Goal: Task Accomplishment & Management: Complete application form

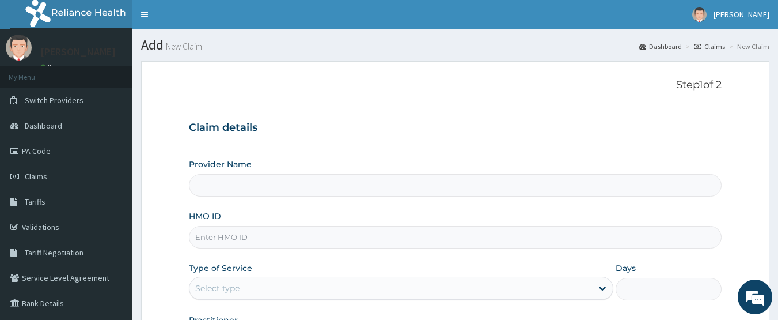
type input "CHIONHospital"
click at [43, 147] on link "PA Code" at bounding box center [66, 150] width 133 height 25
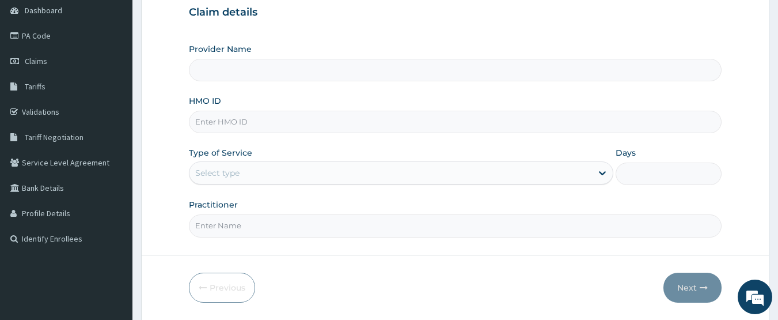
click at [228, 122] on input "HMO ID" at bounding box center [456, 122] width 534 height 22
paste input "FCL/10033/A"
type input "FCL/10033/A"
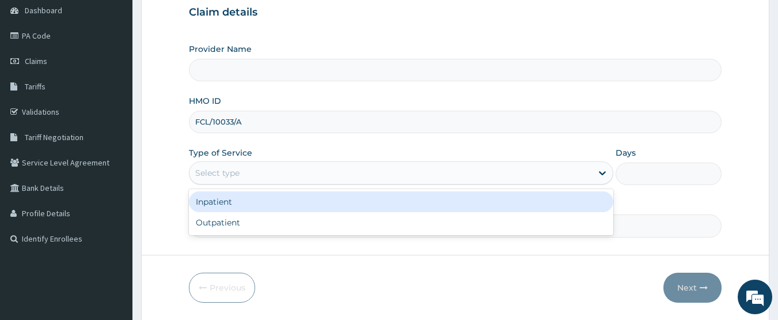
click at [237, 179] on div "Select type" at bounding box center [217, 173] width 44 height 12
type input "CHIONHospital"
click at [237, 200] on div "Inpatient" at bounding box center [401, 201] width 425 height 21
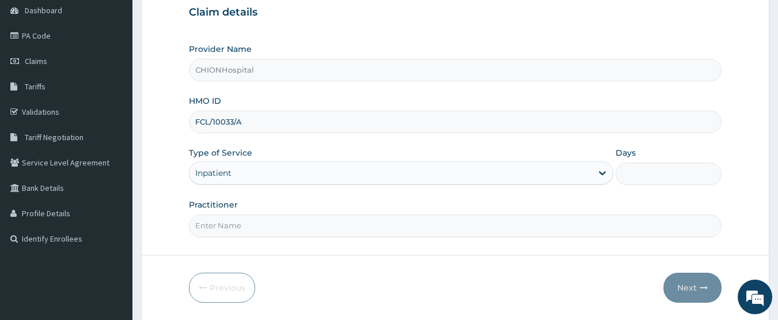
click at [635, 174] on input "Days" at bounding box center [669, 173] width 106 height 22
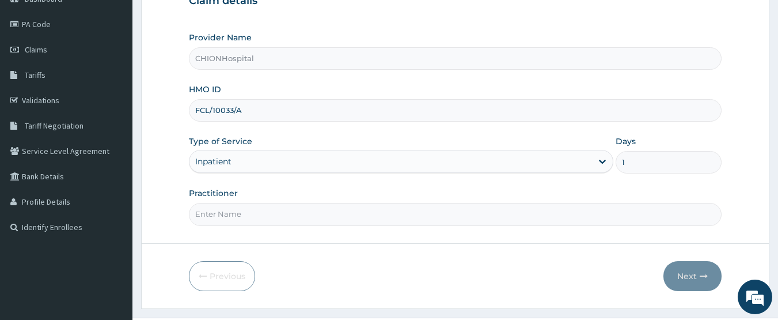
scroll to position [154, 0]
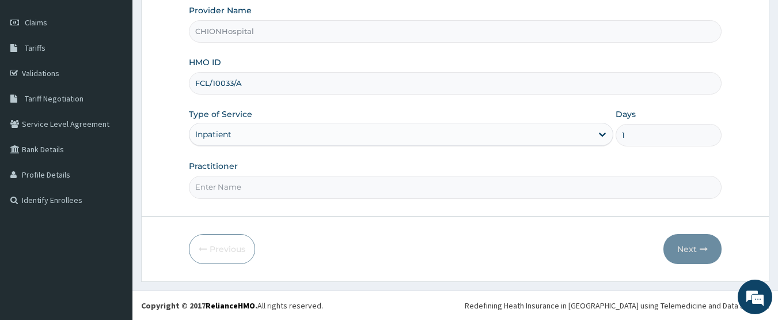
type input "1"
click at [260, 186] on input "Practitioner" at bounding box center [456, 187] width 534 height 22
type input "DR EZE JONAH"
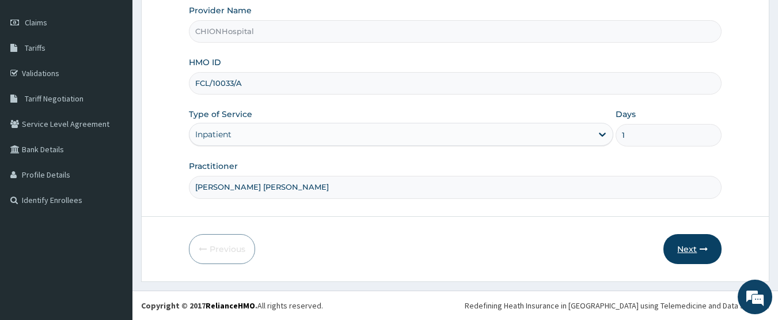
click at [694, 248] on button "Next" at bounding box center [693, 249] width 58 height 30
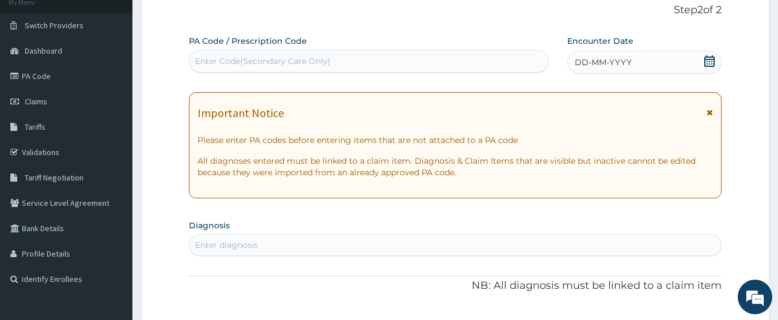
scroll to position [39, 0]
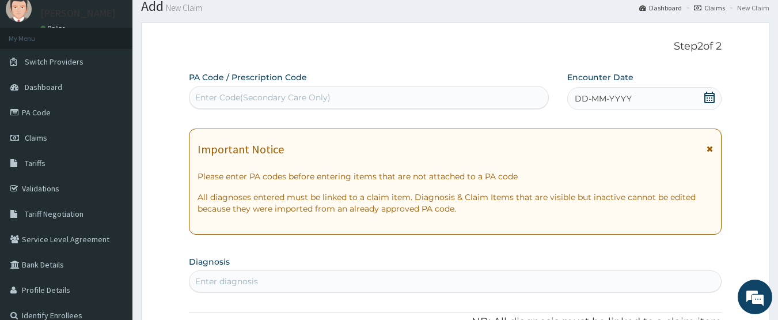
click at [316, 101] on div "Enter Code(Secondary Care Only)" at bounding box center [262, 98] width 135 height 12
type input "PA/730A72"
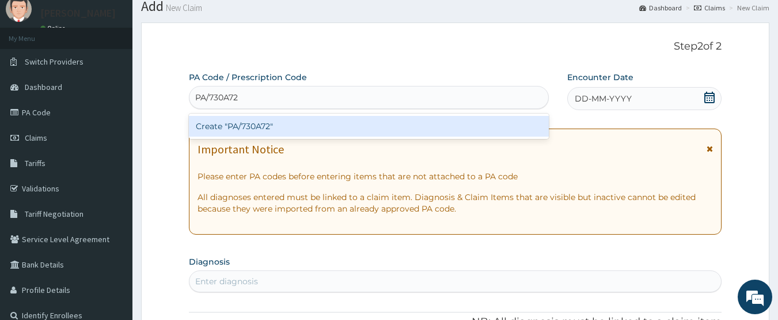
click at [302, 124] on div "Create "PA/730A72"" at bounding box center [369, 126] width 361 height 21
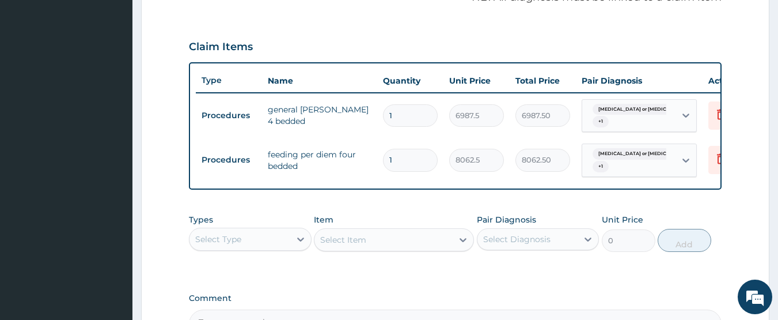
scroll to position [424, 0]
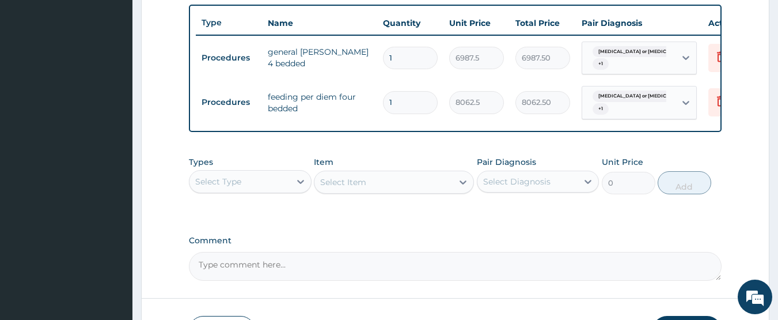
click at [259, 190] on div "Select Type" at bounding box center [240, 181] width 101 height 18
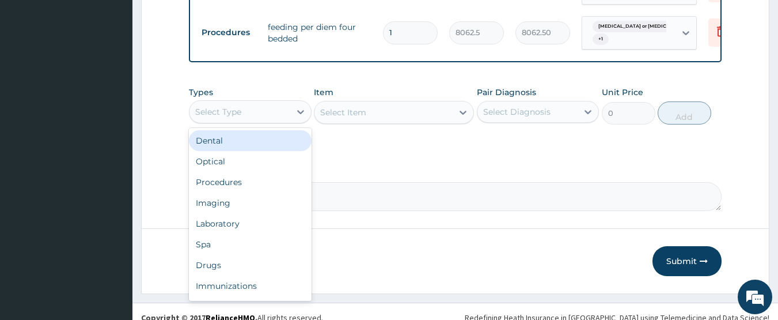
scroll to position [515, 0]
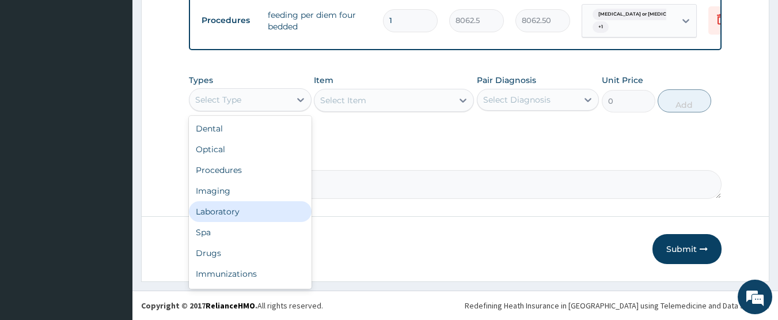
click at [229, 204] on div "Laboratory" at bounding box center [250, 211] width 123 height 21
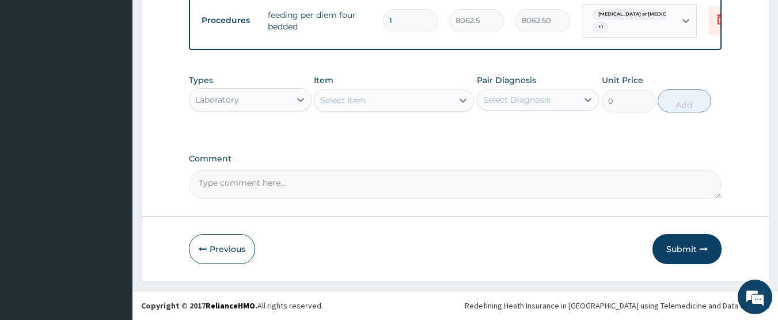
click at [408, 109] on div "Select Item" at bounding box center [384, 100] width 138 height 18
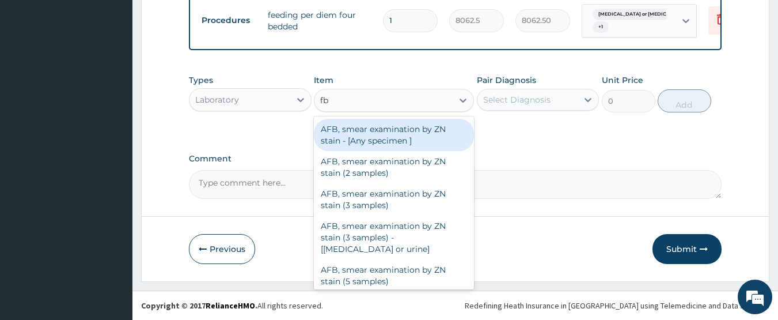
type input "fbc"
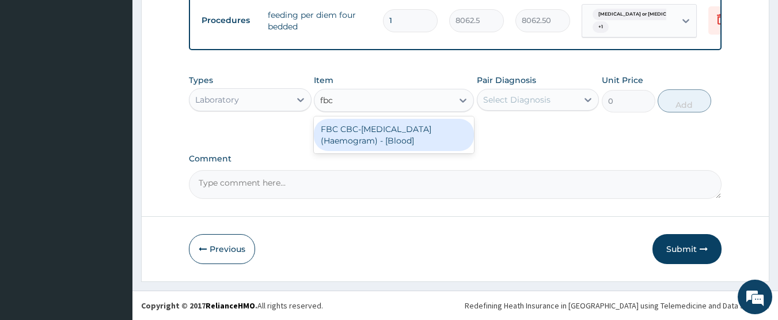
click at [407, 123] on div "FBC CBC-Complete Blood Count (Haemogram) - [Blood]" at bounding box center [394, 135] width 160 height 32
type input "4300"
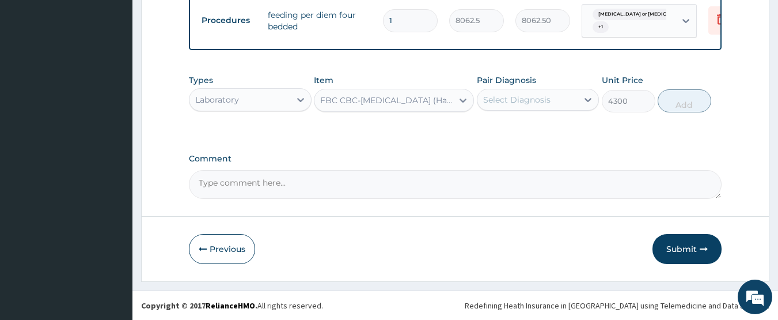
click at [502, 100] on div "Select Diagnosis" at bounding box center [516, 100] width 67 height 12
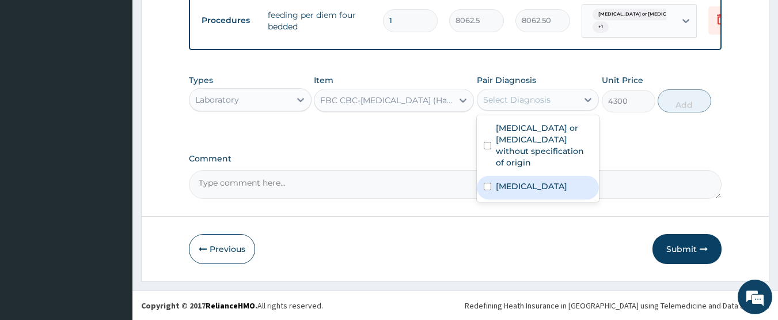
click at [517, 180] on label "Malaria, unspecified" at bounding box center [531, 186] width 71 height 12
checkbox input "true"
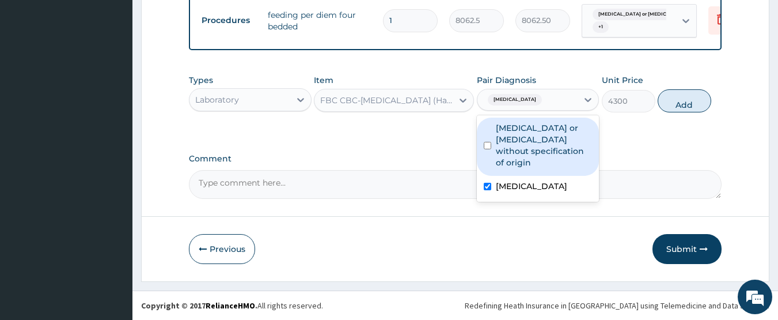
click at [529, 147] on label "Gastroenteritis or colitis without specification of origin" at bounding box center [544, 145] width 97 height 46
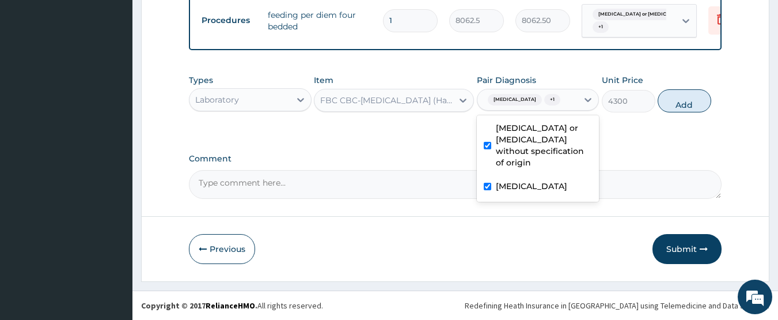
checkbox input "true"
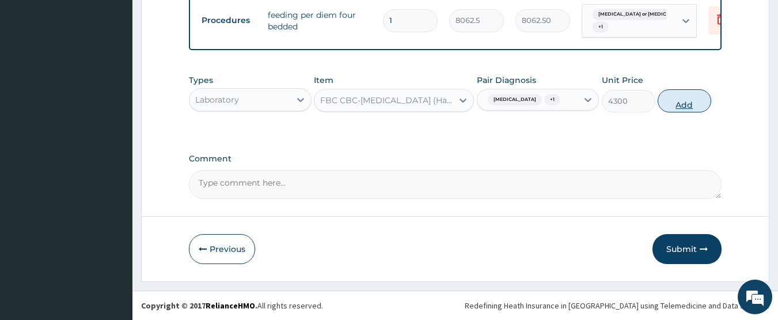
click at [693, 104] on button "Add" at bounding box center [685, 100] width 54 height 23
type input "0"
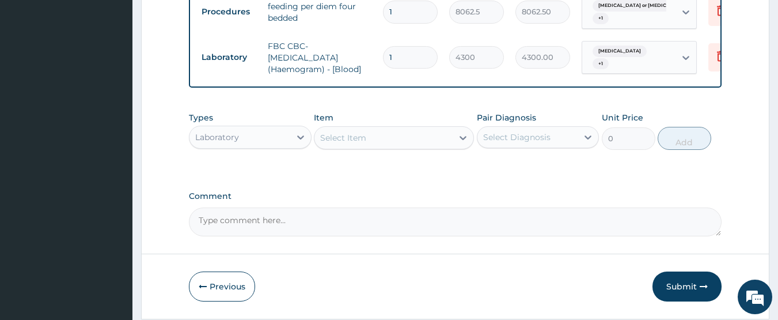
click at [403, 143] on div "Select Item" at bounding box center [384, 137] width 138 height 18
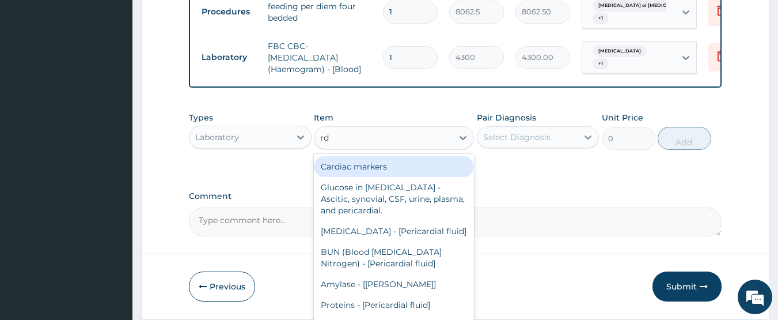
type input "rdt"
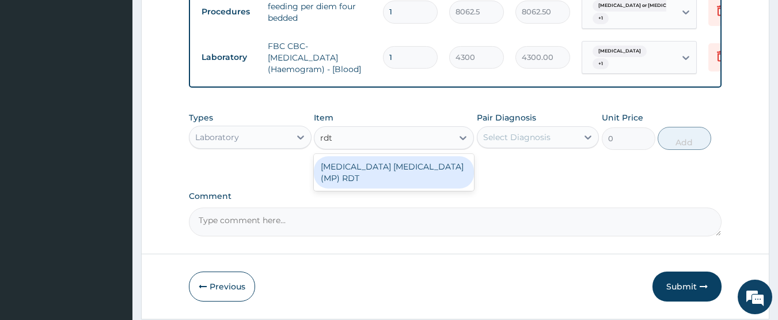
click at [406, 169] on div "MALARIA PARASITE (MP) RDT" at bounding box center [394, 172] width 160 height 32
type input "1612.5"
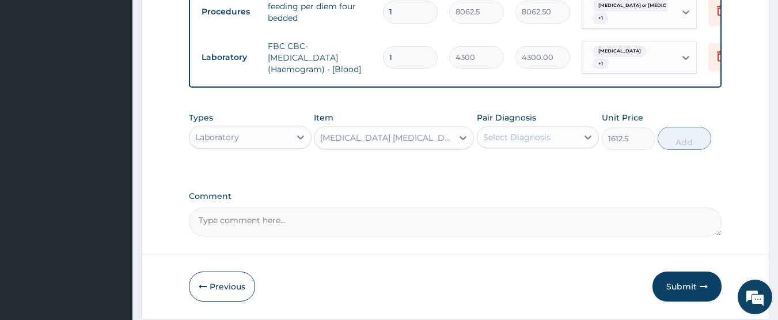
click at [497, 143] on div "Select Diagnosis" at bounding box center [516, 137] width 67 height 12
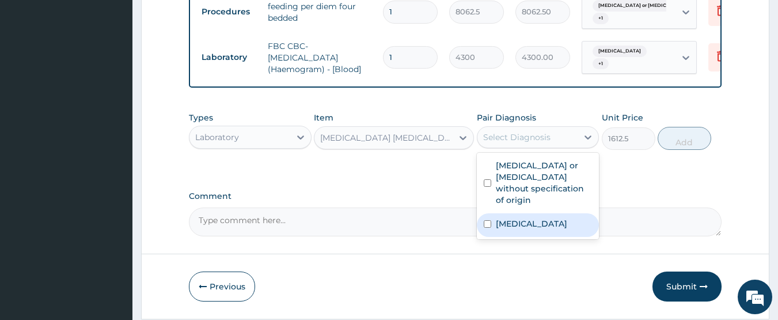
drag, startPoint x: 508, startPoint y: 217, endPoint x: 616, endPoint y: 179, distance: 114.8
click at [508, 218] on label "Malaria, unspecified" at bounding box center [531, 224] width 71 height 12
checkbox input "true"
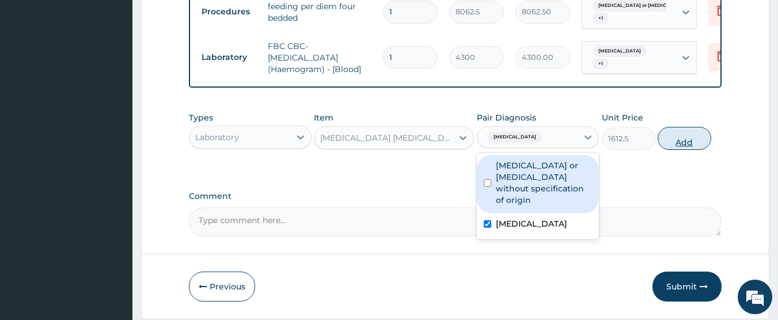
click at [672, 149] on button "Add" at bounding box center [685, 138] width 54 height 23
type input "0"
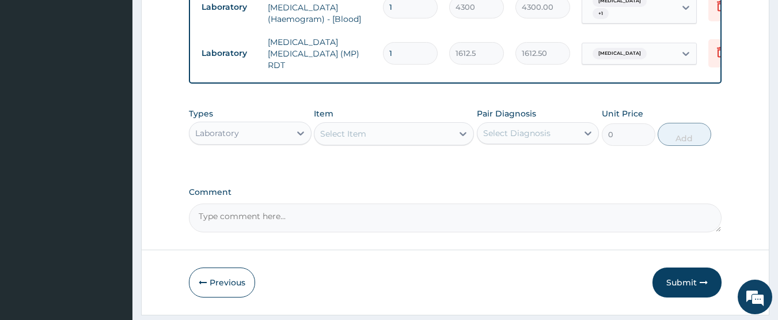
scroll to position [572, 0]
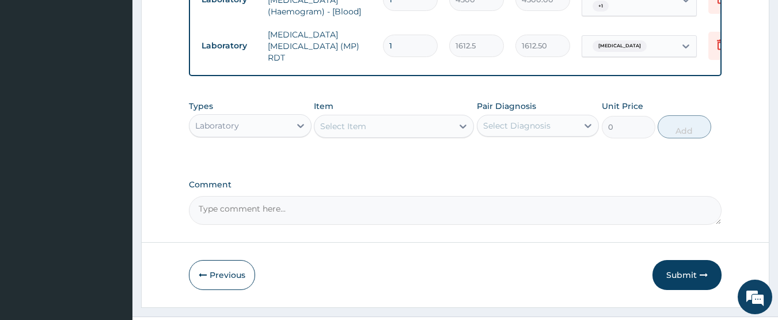
click at [257, 125] on div "Laboratory" at bounding box center [240, 125] width 101 height 18
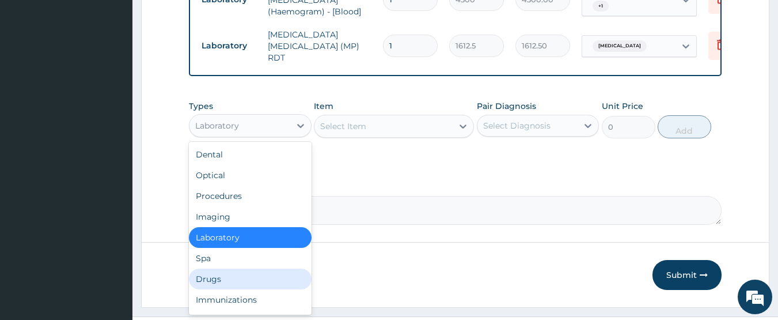
click at [233, 280] on div "Drugs" at bounding box center [250, 278] width 123 height 21
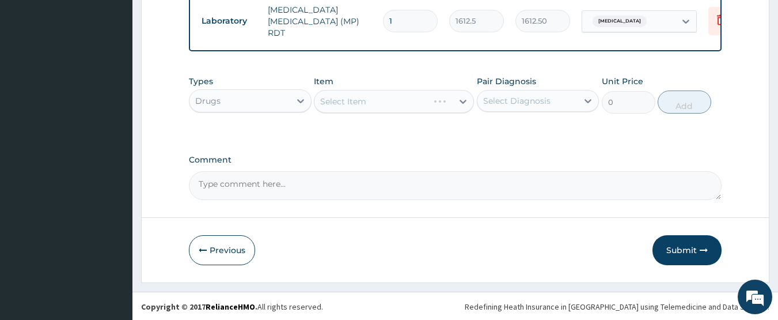
scroll to position [600, 0]
click at [403, 104] on div "Select Item" at bounding box center [384, 100] width 138 height 18
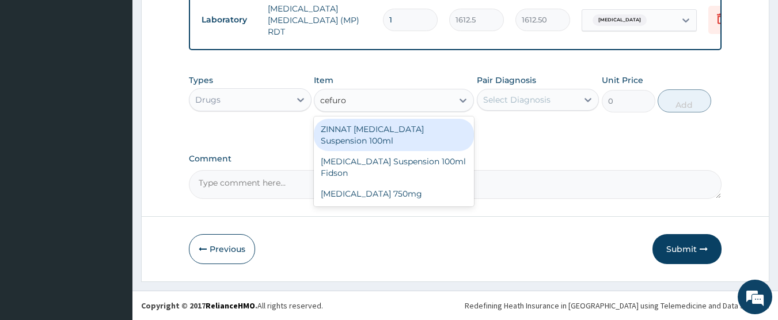
type input "cefurox"
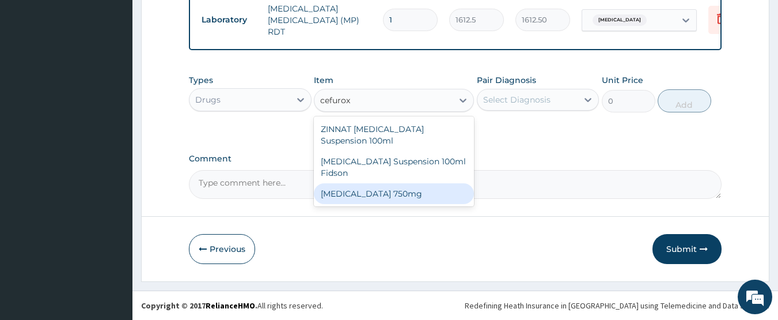
click at [406, 189] on div "Cefuroxime 750mg" at bounding box center [394, 193] width 160 height 21
type input "1773.75"
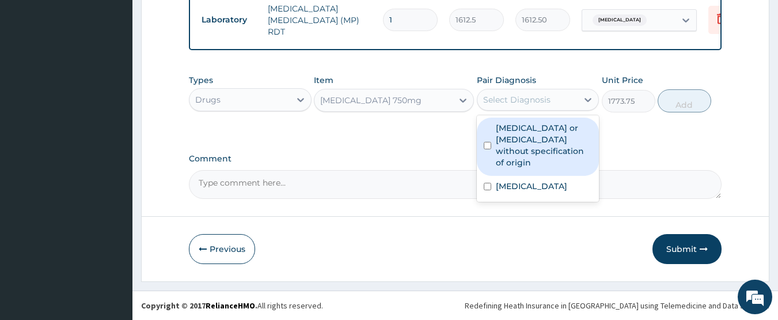
click at [511, 105] on div "Select Diagnosis" at bounding box center [528, 99] width 101 height 18
drag, startPoint x: 520, startPoint y: 149, endPoint x: 668, endPoint y: 127, distance: 150.3
click at [523, 149] on label "Gastroenteritis or colitis without specification of origin" at bounding box center [544, 145] width 97 height 46
checkbox input "true"
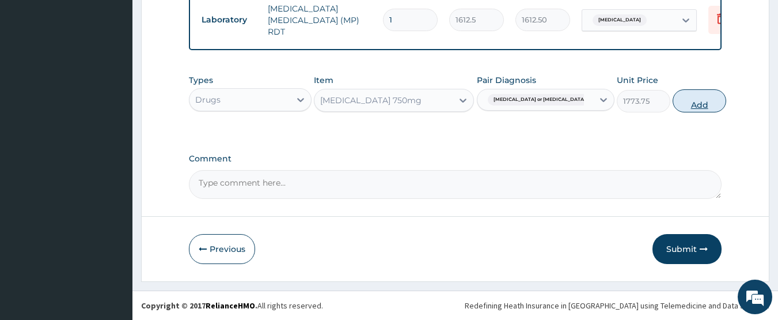
click at [691, 102] on button "Add" at bounding box center [700, 100] width 54 height 23
type input "0"
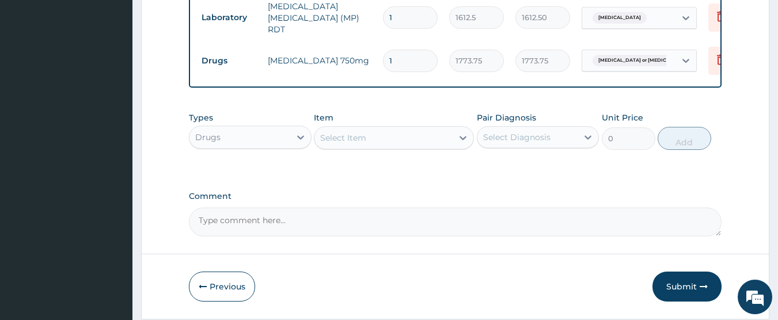
type input "10"
type input "17737.50"
type input "10"
click at [404, 142] on div "Select Item" at bounding box center [384, 137] width 138 height 18
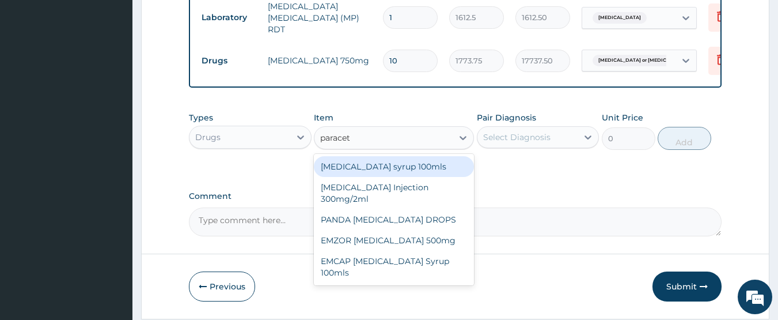
type input "paraceta"
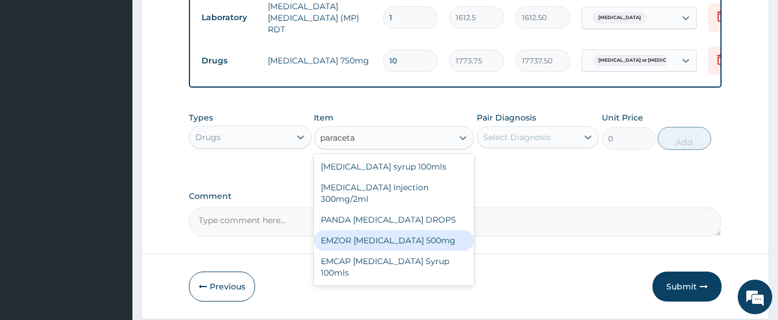
click at [425, 239] on div "EMZOR PARACETAMOL 500mg" at bounding box center [394, 240] width 160 height 21
type input "23.65"
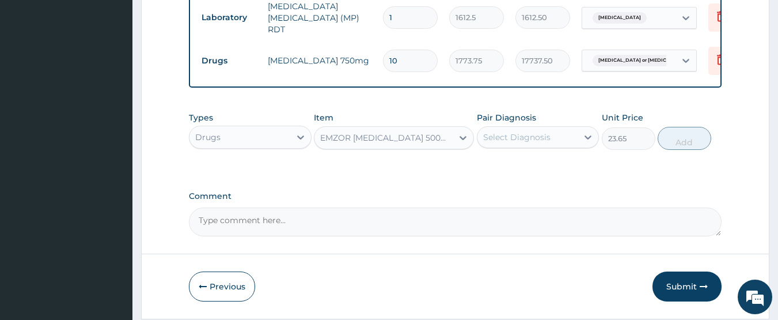
click at [491, 134] on div "Select Diagnosis" at bounding box center [516, 137] width 67 height 12
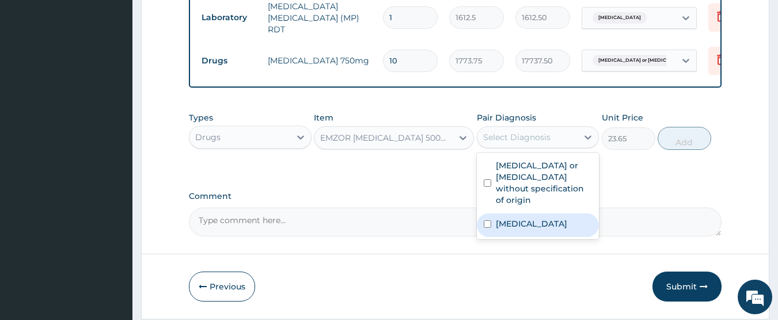
click at [531, 218] on label "Malaria, unspecified" at bounding box center [531, 224] width 71 height 12
checkbox input "true"
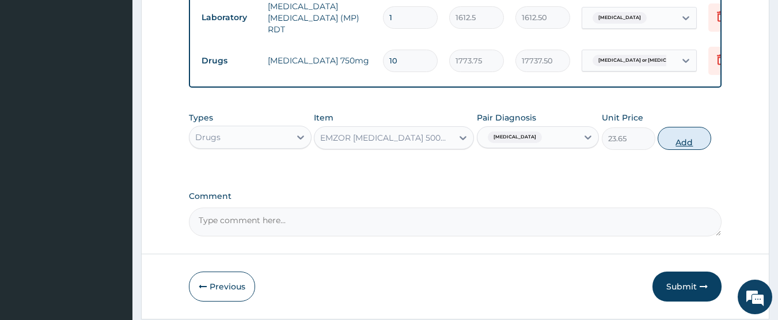
click at [678, 142] on button "Add" at bounding box center [685, 138] width 54 height 23
type input "0"
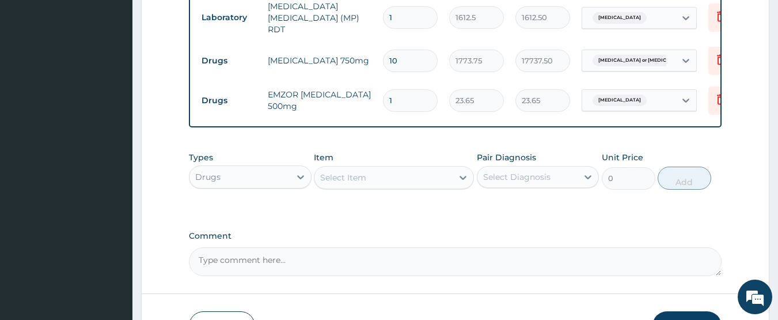
type input "18"
type input "425.70"
type input "18"
click at [412, 182] on div "Select Item" at bounding box center [384, 177] width 138 height 18
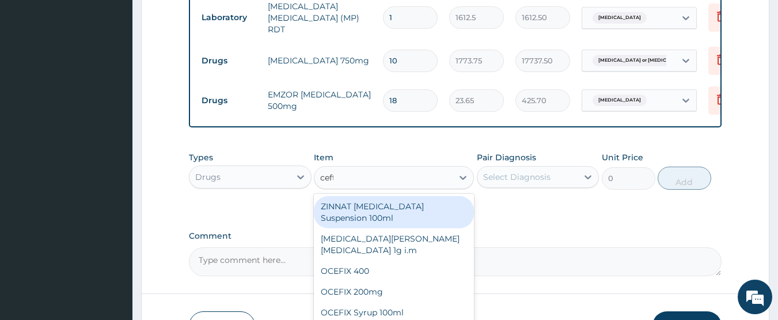
type input "ceftr"
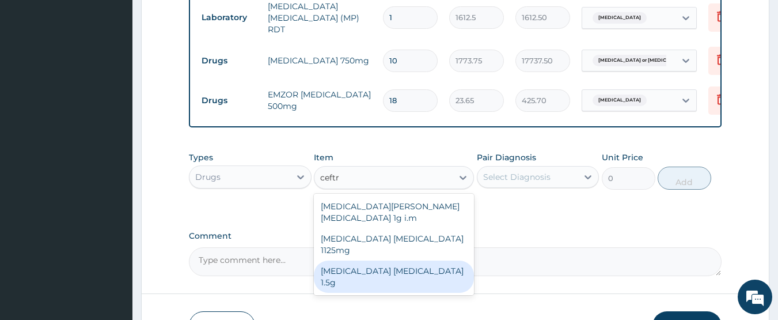
click at [415, 260] on div "Ceftriaxone sulbactam 1.5g" at bounding box center [394, 276] width 160 height 32
type input "1419"
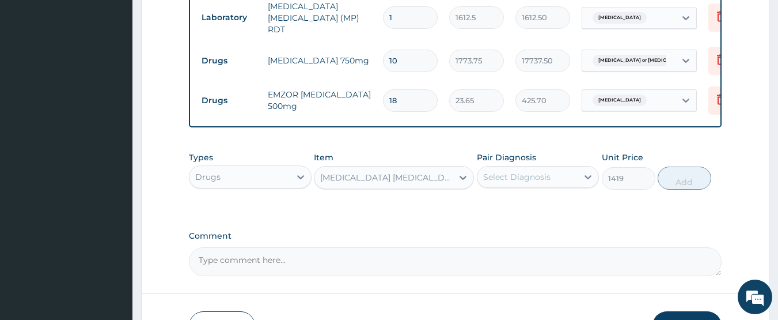
click at [519, 179] on div "Select Diagnosis" at bounding box center [516, 177] width 67 height 12
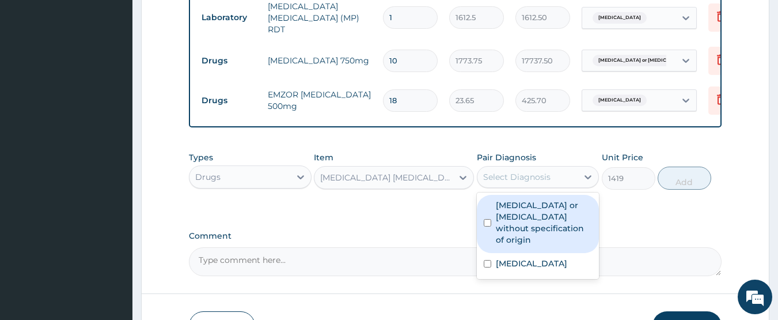
click at [524, 210] on label "Gastroenteritis or colitis without specification of origin" at bounding box center [544, 222] width 97 height 46
checkbox input "true"
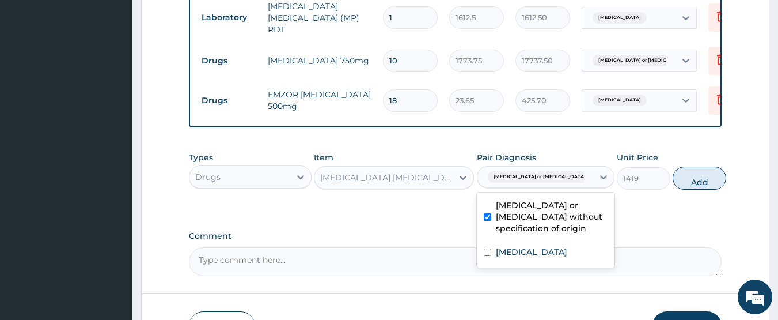
click at [690, 186] on button "Add" at bounding box center [700, 178] width 54 height 23
type input "0"
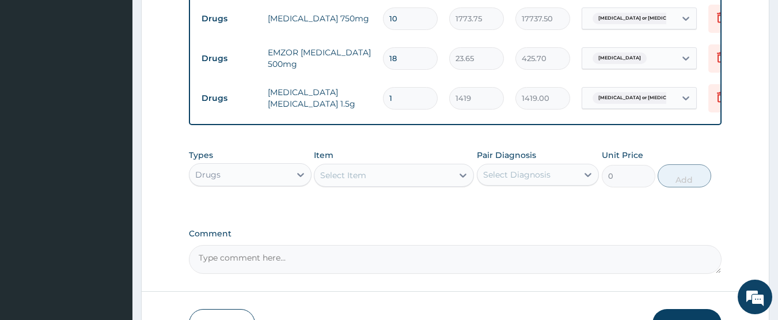
scroll to position [658, 0]
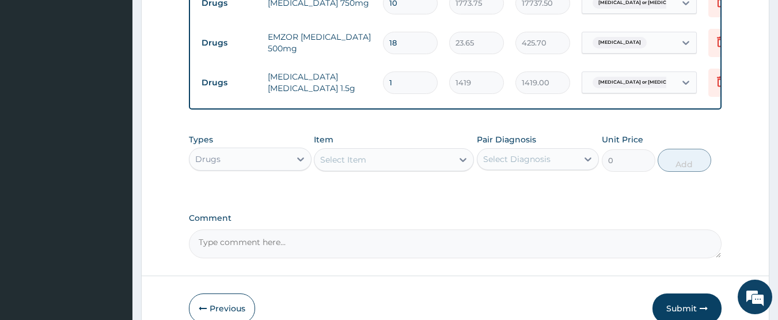
click at [335, 169] on div "Select Item" at bounding box center [384, 159] width 138 height 18
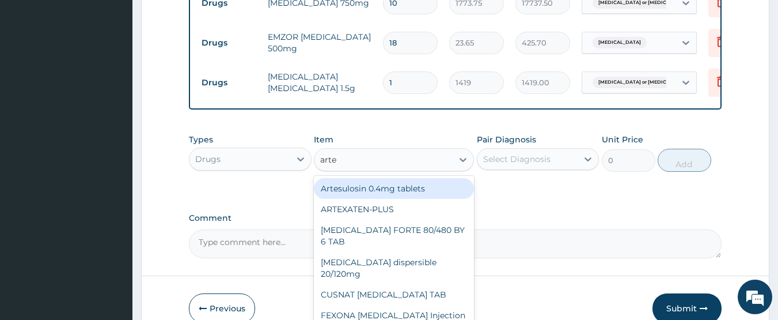
type input "artem"
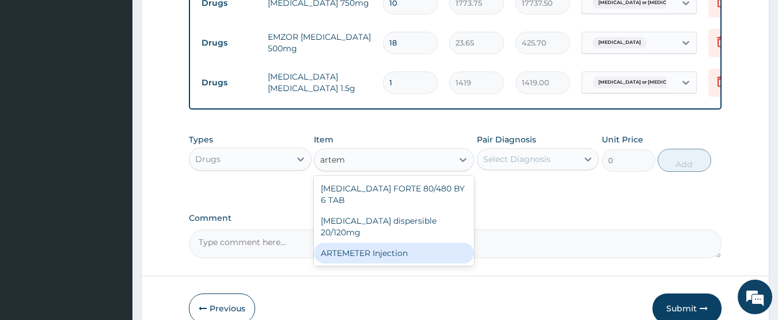
click at [371, 243] on div "ARTEMETER Injection" at bounding box center [394, 253] width 160 height 21
type input "946"
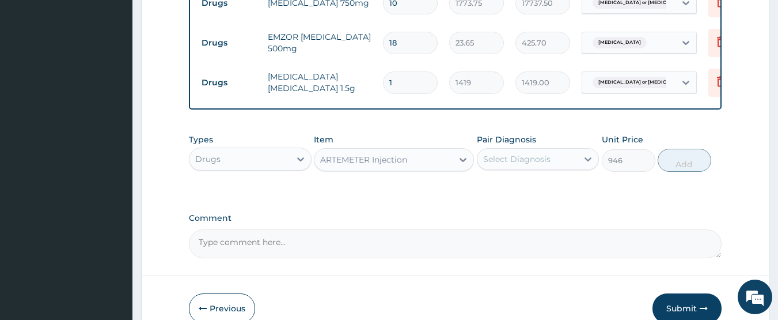
click at [506, 162] on div "Select Diagnosis" at bounding box center [516, 159] width 67 height 12
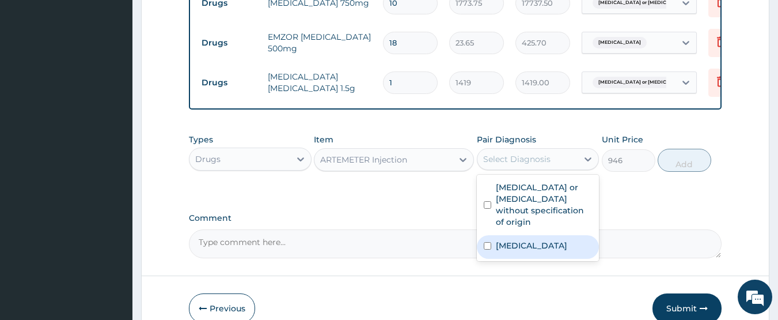
click at [508, 240] on label "Malaria, unspecified" at bounding box center [531, 246] width 71 height 12
checkbox input "true"
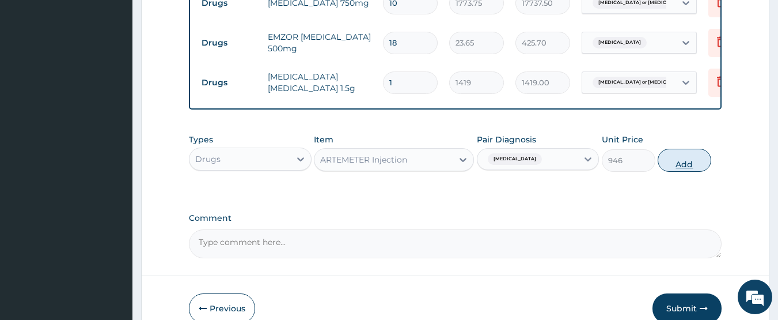
click at [676, 165] on button "Add" at bounding box center [685, 160] width 54 height 23
type input "0"
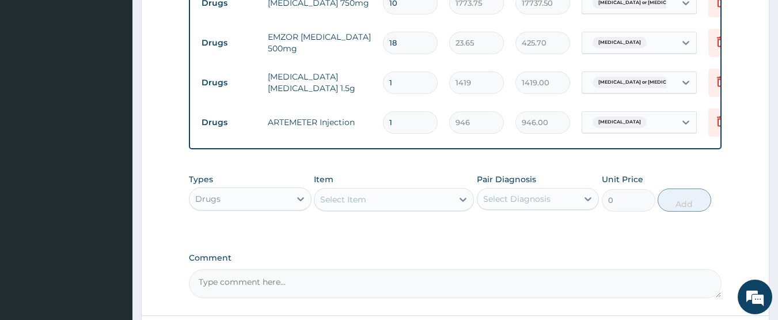
type input "0.00"
type input "6"
type input "5676.00"
type input "6"
click at [413, 202] on div "Select Item" at bounding box center [384, 199] width 138 height 18
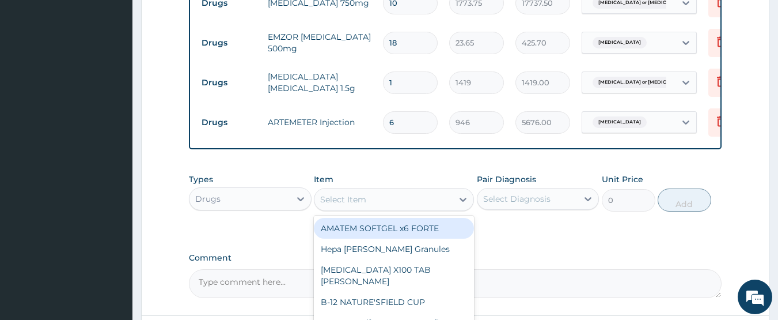
click at [415, 230] on div "AMATEM SOFTGEL x6 FORTE" at bounding box center [394, 228] width 160 height 21
type input "473"
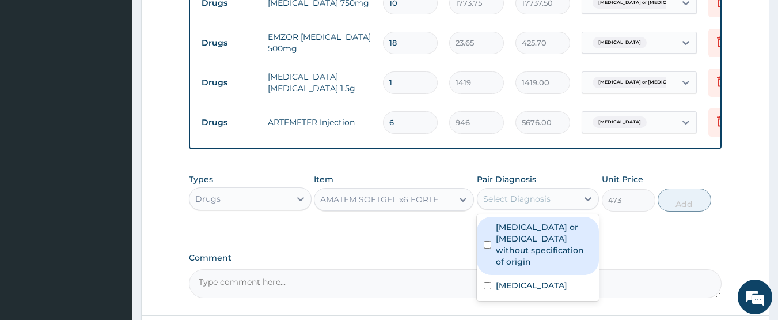
click at [525, 198] on div "Select Diagnosis" at bounding box center [516, 199] width 67 height 12
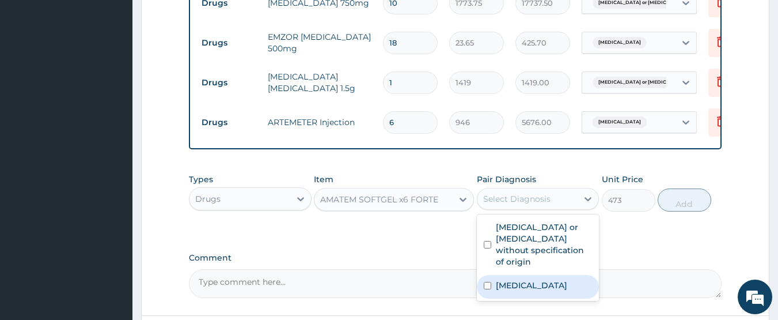
click at [517, 279] on label "Malaria, unspecified" at bounding box center [531, 285] width 71 height 12
checkbox input "true"
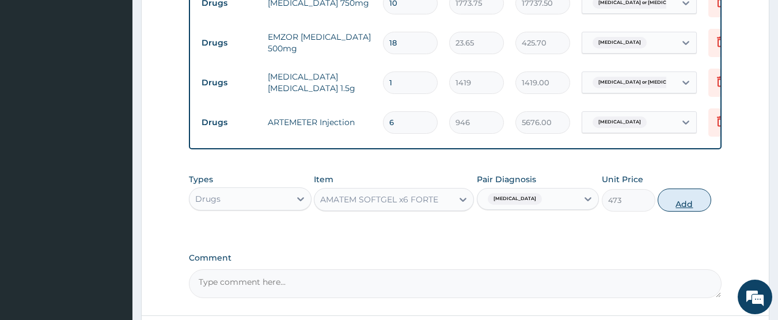
click at [672, 204] on button "Add" at bounding box center [685, 199] width 54 height 23
type input "0"
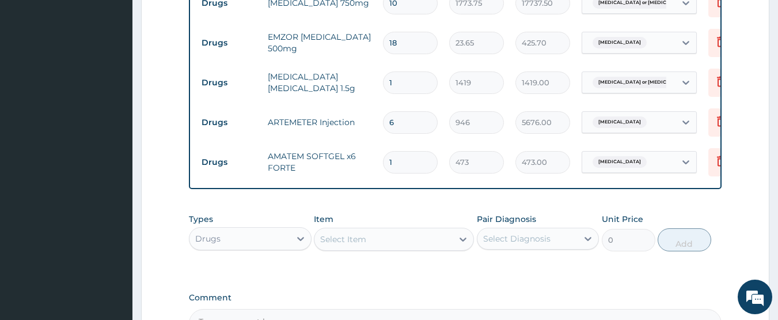
type input "0.00"
type input "6"
type input "2838.00"
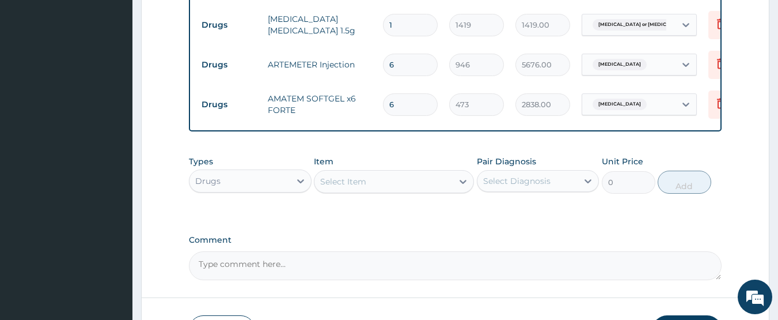
type input "6"
click at [336, 183] on div "Select Item" at bounding box center [343, 182] width 46 height 12
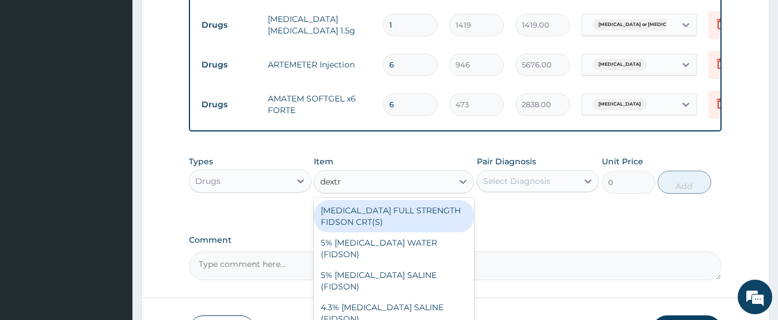
type input "dextro"
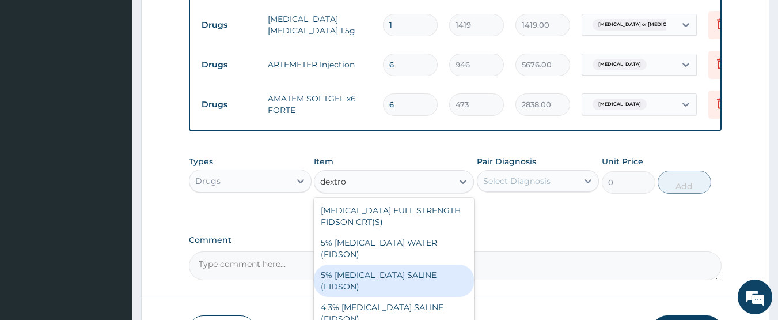
click at [426, 265] on div "5% DEXTROSE SALINE (FIDSON)" at bounding box center [394, 280] width 160 height 32
type input "1773.75"
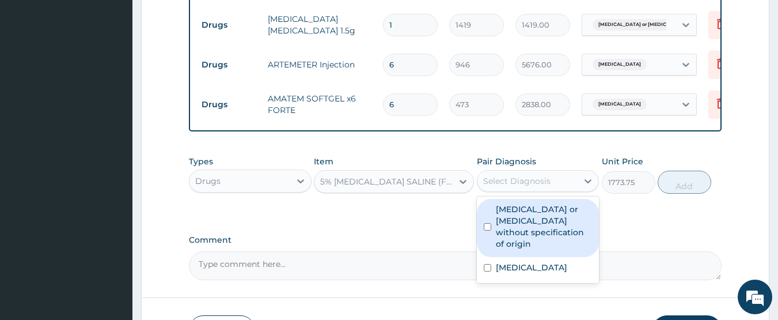
click at [523, 172] on div "Select Diagnosis" at bounding box center [538, 181] width 123 height 22
drag, startPoint x: 529, startPoint y: 232, endPoint x: 524, endPoint y: 248, distance: 16.2
click at [529, 233] on label "Gastroenteritis or colitis without specification of origin" at bounding box center [544, 226] width 97 height 46
checkbox input "true"
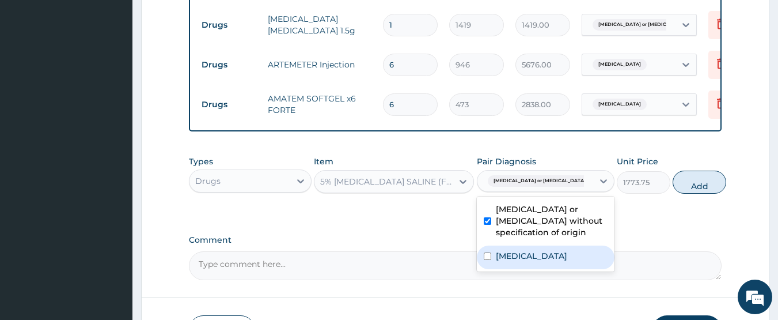
drag, startPoint x: 523, startPoint y: 256, endPoint x: 611, endPoint y: 213, distance: 98.9
click at [523, 255] on label "Malaria, unspecified" at bounding box center [531, 256] width 71 height 12
checkbox input "true"
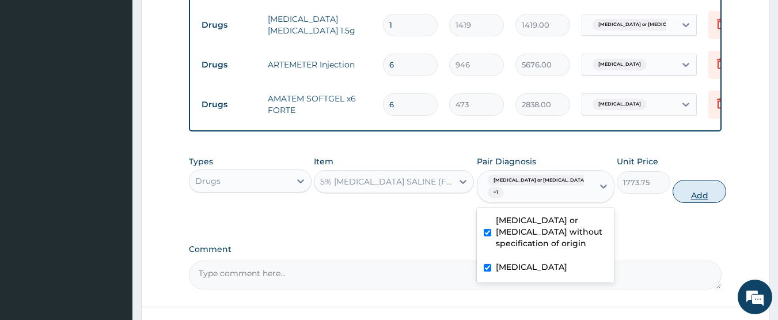
click at [673, 191] on button "Add" at bounding box center [700, 191] width 54 height 23
type input "0"
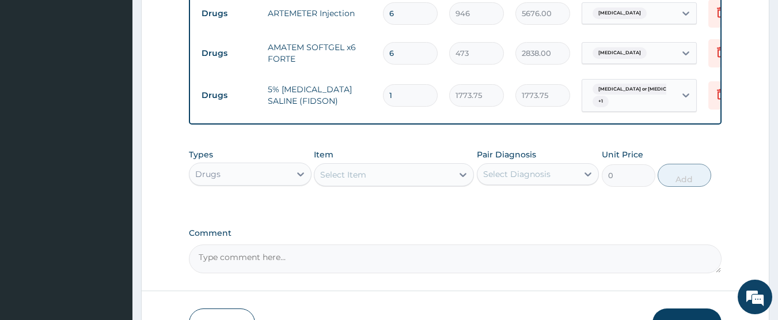
scroll to position [773, 0]
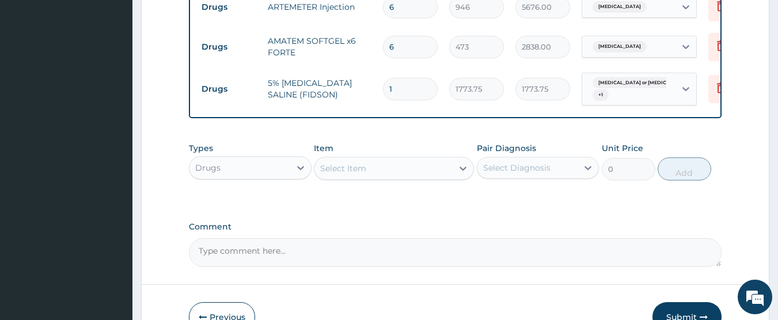
click at [347, 169] on div "Select Item" at bounding box center [343, 168] width 46 height 12
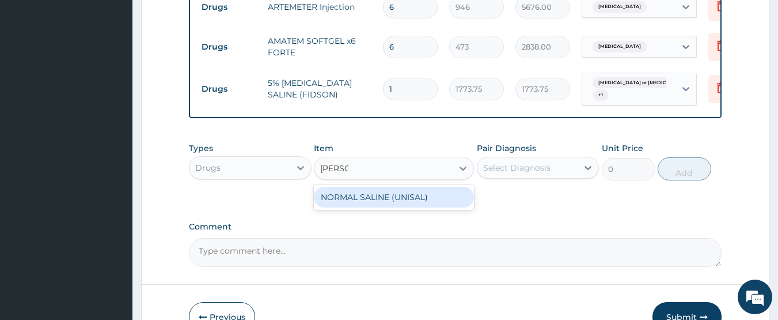
type input "normal"
drag, startPoint x: 385, startPoint y: 195, endPoint x: 488, endPoint y: 176, distance: 104.8
click at [385, 194] on div "NORMAL SALINE (UNISAL)" at bounding box center [394, 197] width 160 height 21
type input "1773.75"
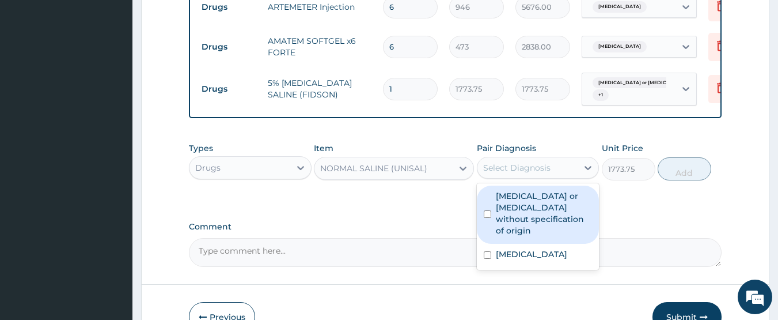
click at [510, 169] on div "Select Diagnosis" at bounding box center [516, 168] width 67 height 12
drag, startPoint x: 518, startPoint y: 194, endPoint x: 601, endPoint y: 195, distance: 83.0
click at [521, 195] on label "Gastroenteritis or colitis without specification of origin" at bounding box center [544, 213] width 97 height 46
checkbox input "true"
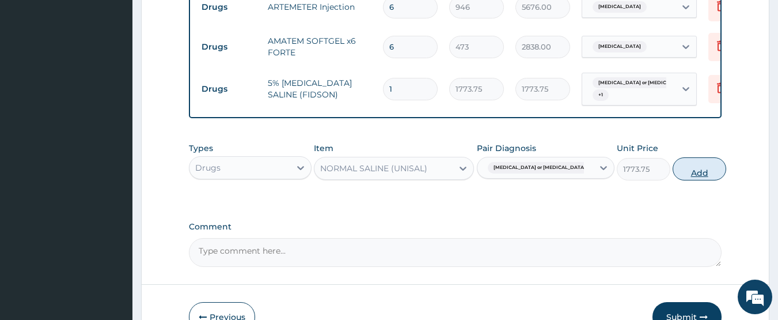
click at [684, 171] on button "Add" at bounding box center [700, 168] width 54 height 23
type input "0"
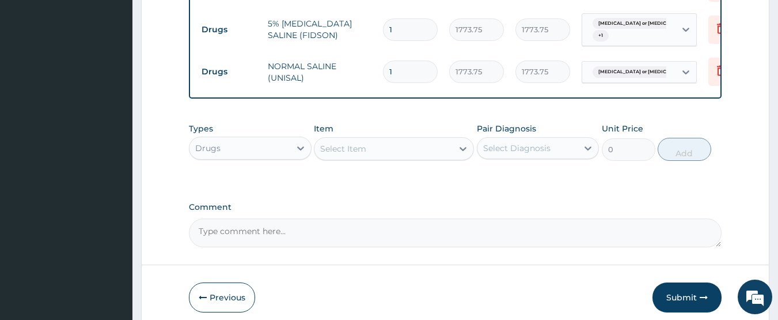
scroll to position [883, 0]
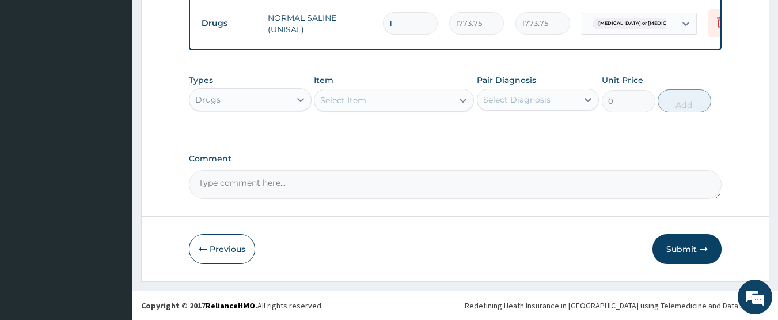
click at [674, 246] on button "Submit" at bounding box center [687, 249] width 69 height 30
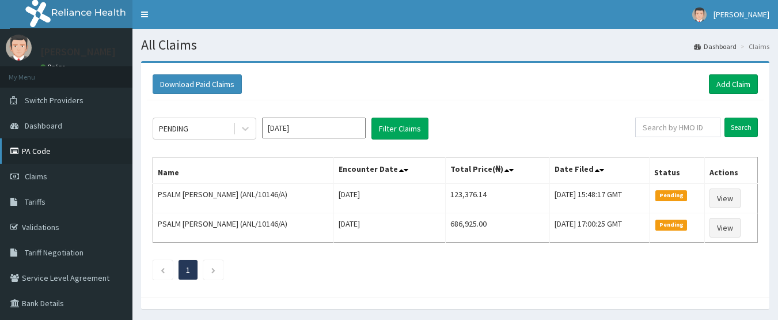
click at [48, 152] on link "PA Code" at bounding box center [66, 150] width 133 height 25
click at [727, 90] on link "Add Claim" at bounding box center [733, 84] width 49 height 20
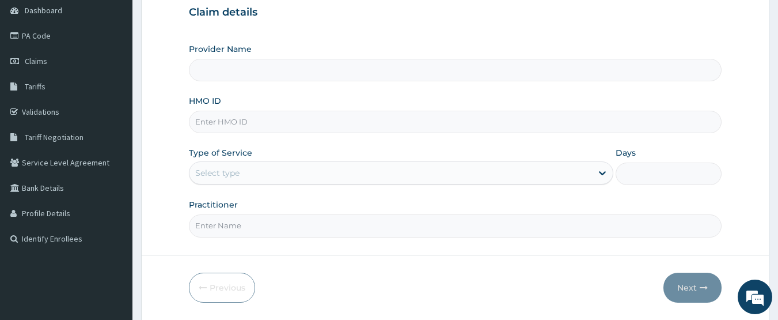
type input "CHIONHospital"
click at [220, 176] on div "Select type" at bounding box center [217, 173] width 44 height 12
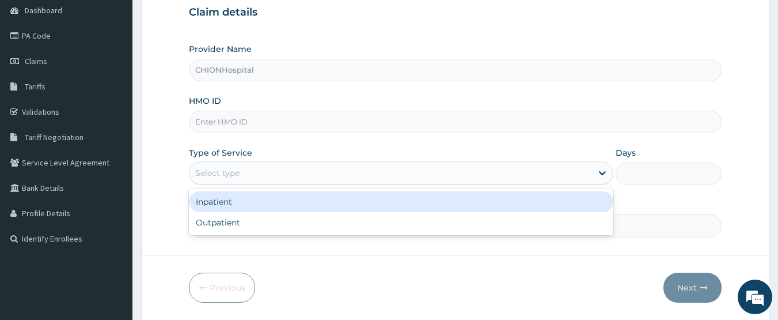
drag, startPoint x: 221, startPoint y: 203, endPoint x: 227, endPoint y: 202, distance: 6.4
click at [222, 203] on div "Inpatient" at bounding box center [401, 201] width 425 height 21
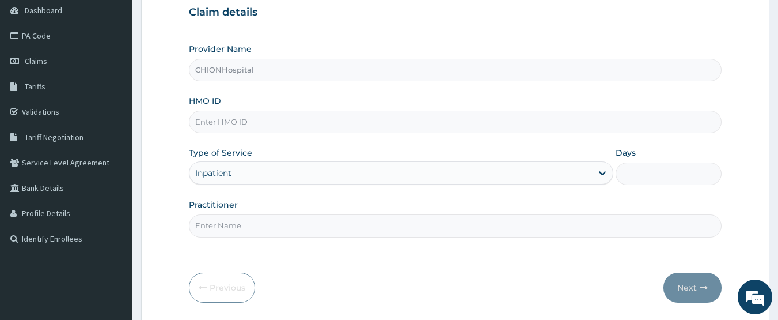
click at [237, 221] on input "Practitioner" at bounding box center [456, 225] width 534 height 22
type input "DR EZE JONAH"
click at [647, 173] on input "Days" at bounding box center [669, 173] width 106 height 22
type input "2"
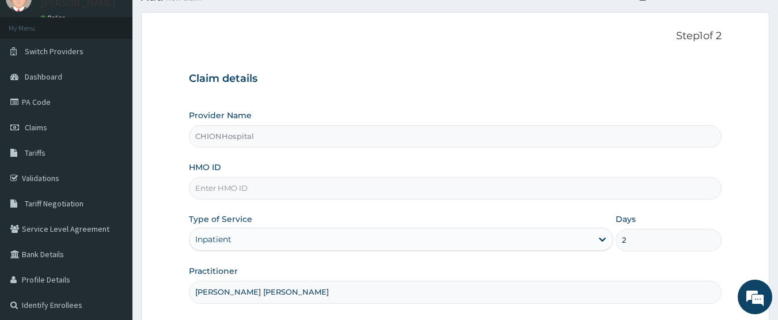
scroll to position [39, 0]
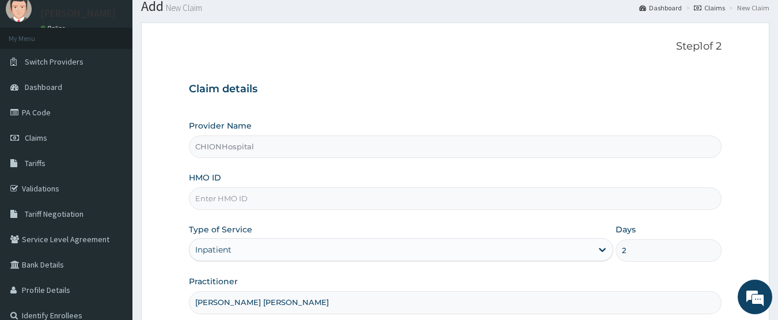
click at [264, 196] on input "HMO ID" at bounding box center [456, 198] width 534 height 22
paste input "QAO/10410/A"
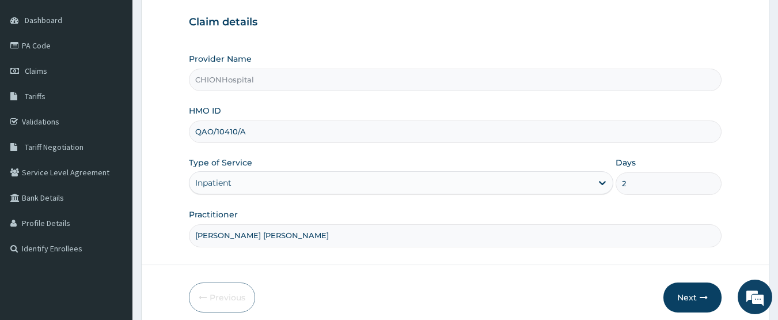
scroll to position [154, 0]
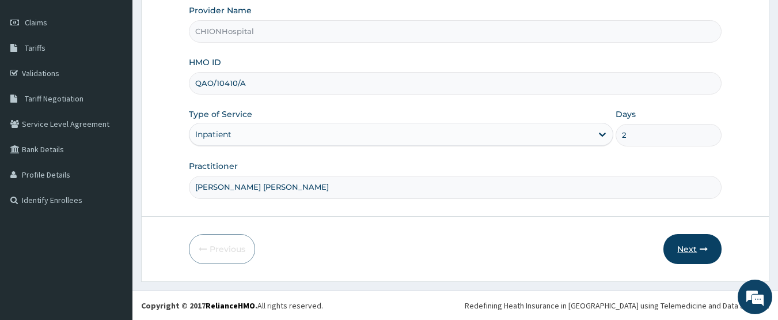
type input "QAO/10410/A"
click at [682, 249] on button "Next" at bounding box center [693, 249] width 58 height 30
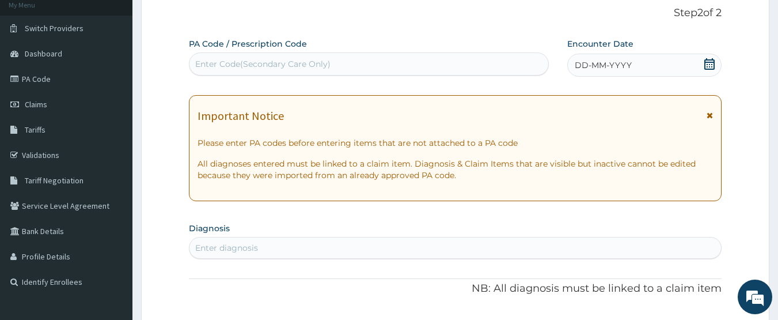
scroll to position [39, 0]
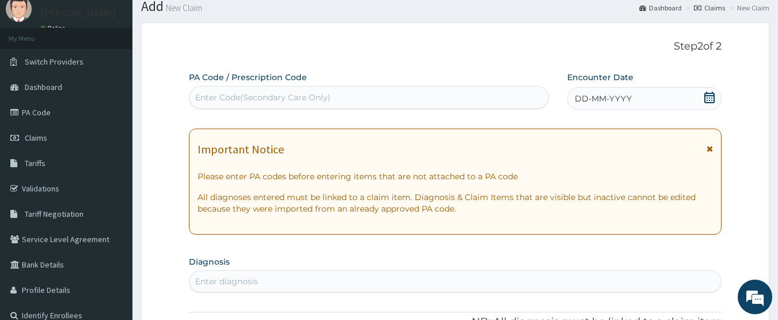
click at [279, 104] on div "Enter Code(Secondary Care Only)" at bounding box center [370, 97] width 360 height 18
type input "PA/089405"
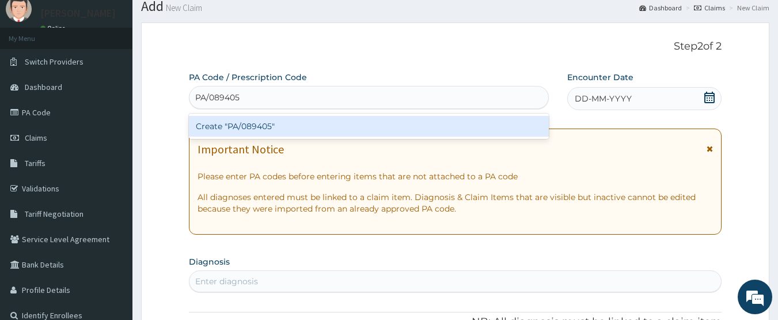
click at [263, 125] on div "Create "PA/089405"" at bounding box center [369, 126] width 361 height 21
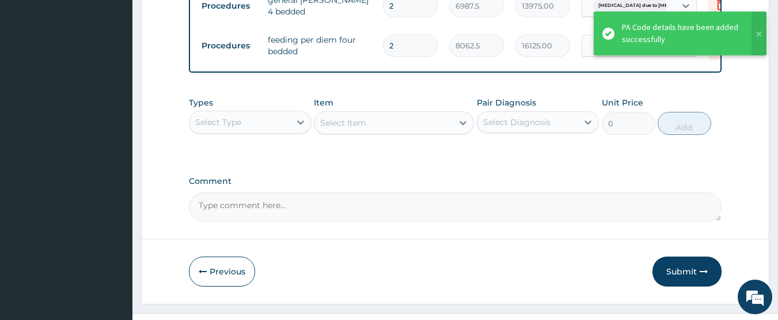
scroll to position [475, 0]
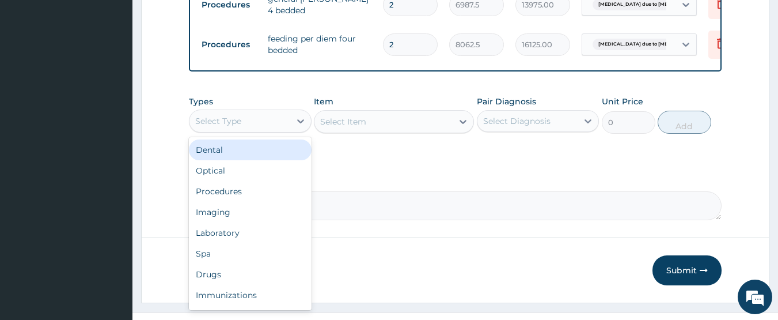
click at [232, 130] on div "Select Type" at bounding box center [240, 121] width 101 height 18
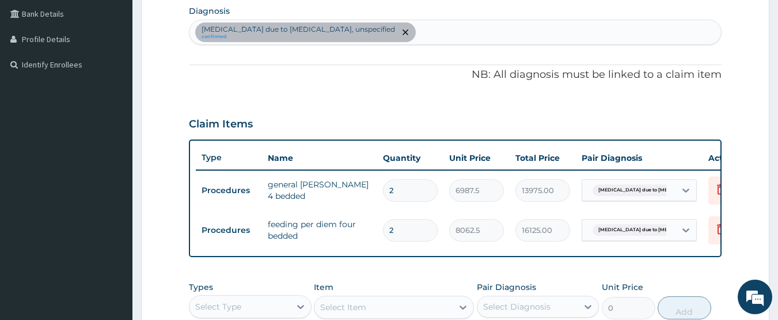
scroll to position [244, 0]
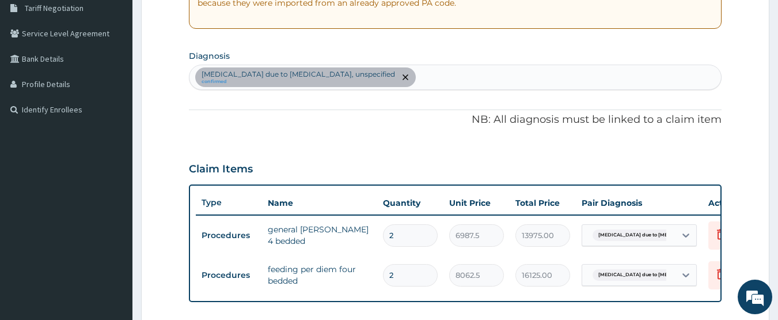
click at [421, 73] on div "Malaria due to Plasmodium falciparum, unspecified confirmed" at bounding box center [456, 77] width 532 height 24
type input "sepsis"
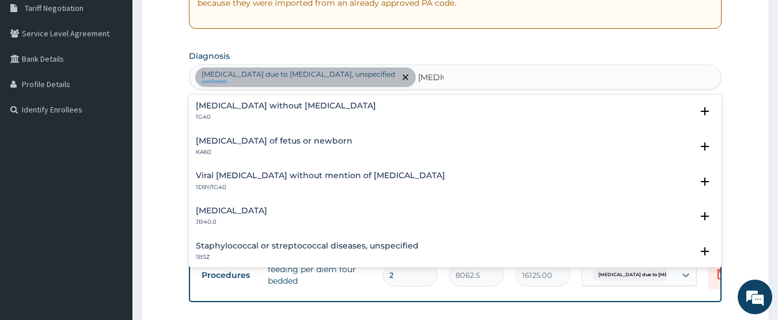
click at [218, 115] on p "1G40" at bounding box center [286, 117] width 180 height 8
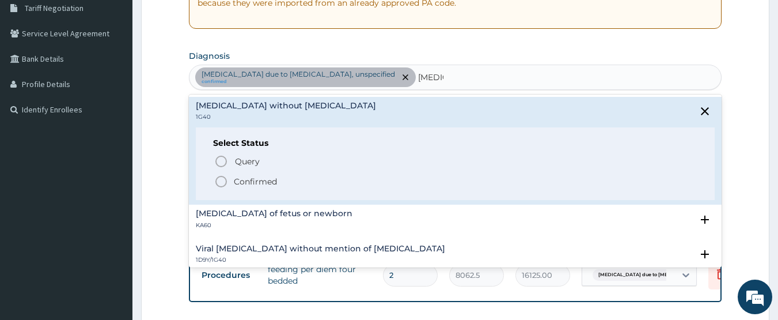
click at [217, 183] on icon "status option filled" at bounding box center [221, 182] width 14 height 14
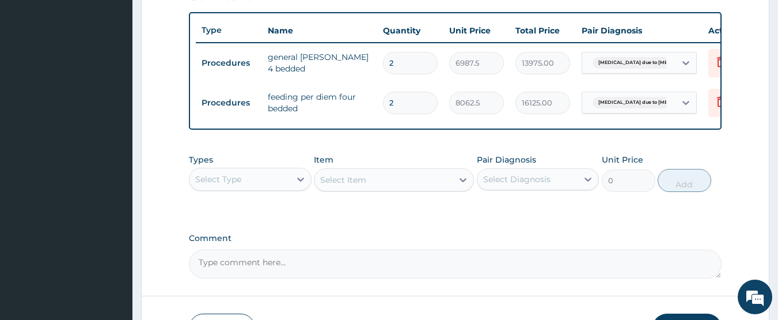
scroll to position [417, 0]
click at [248, 184] on div "Select Type" at bounding box center [240, 178] width 101 height 18
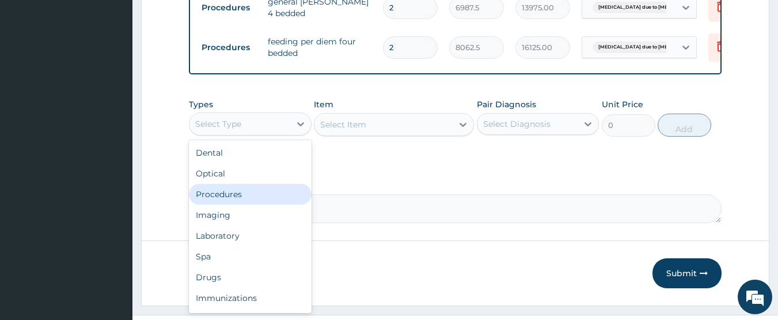
scroll to position [505, 0]
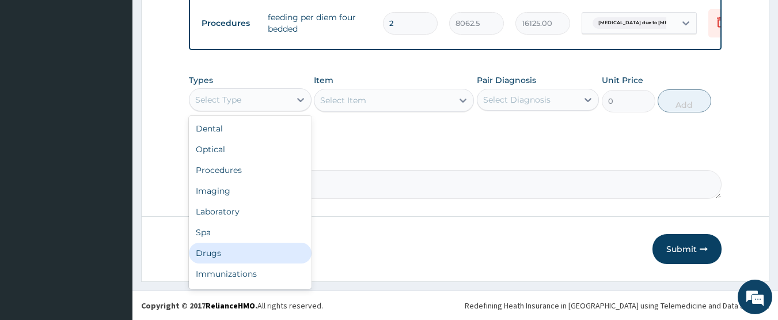
click at [214, 255] on div "Drugs" at bounding box center [250, 253] width 123 height 21
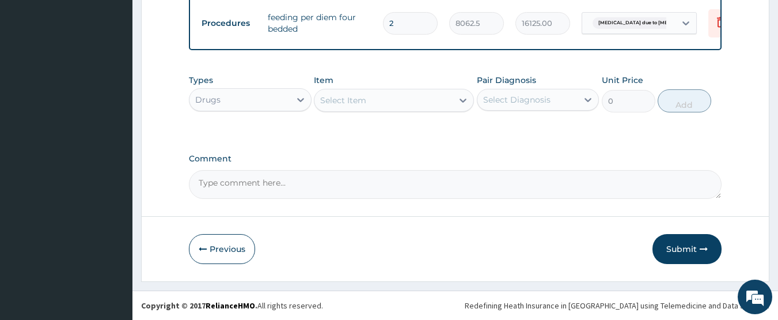
click at [349, 101] on div "Select Item" at bounding box center [343, 100] width 46 height 12
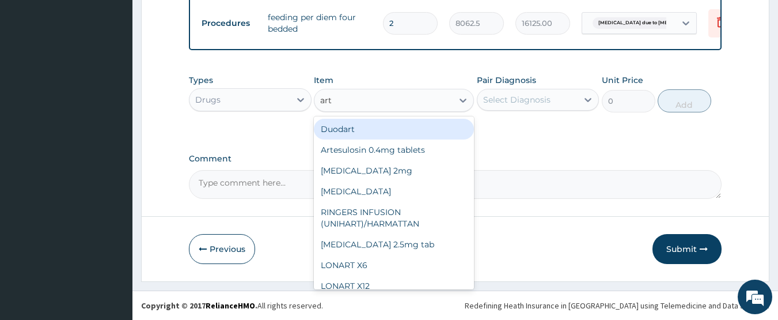
type input "arte"
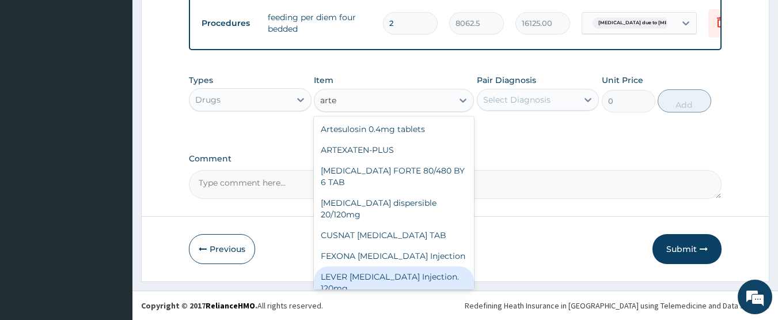
click at [365, 266] on div "LEVER ARTESUNATE Injection. 120mg" at bounding box center [394, 282] width 160 height 32
type input "2365"
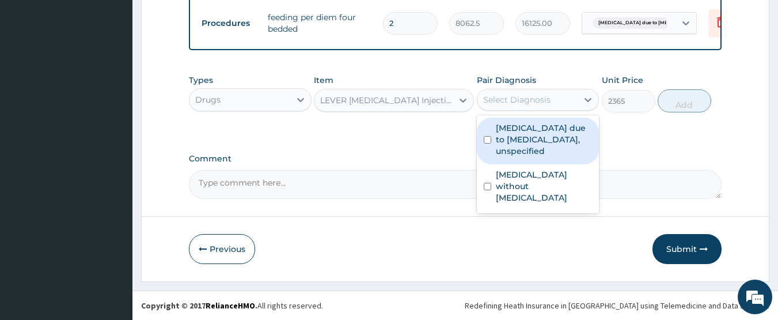
drag, startPoint x: 517, startPoint y: 90, endPoint x: 512, endPoint y: 101, distance: 11.9
click at [516, 94] on div "Select Diagnosis" at bounding box center [528, 99] width 101 height 18
click at [508, 139] on label "Malaria due to Plasmodium falciparum, unspecified" at bounding box center [544, 139] width 97 height 35
checkbox input "true"
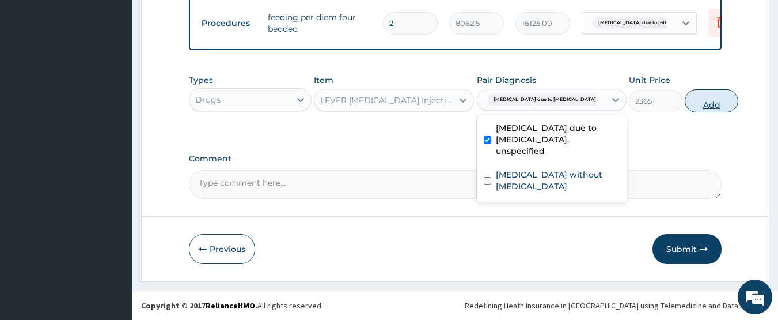
click at [697, 105] on button "Add" at bounding box center [712, 100] width 54 height 23
type input "0"
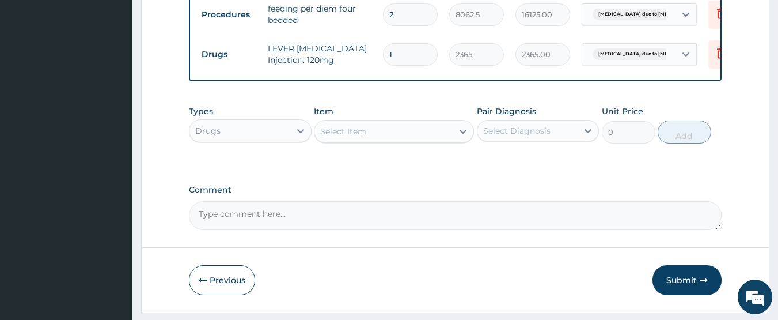
type input "0.00"
type input "3"
type input "7095.00"
type input "3"
click at [381, 141] on div "Select Item" at bounding box center [384, 131] width 138 height 18
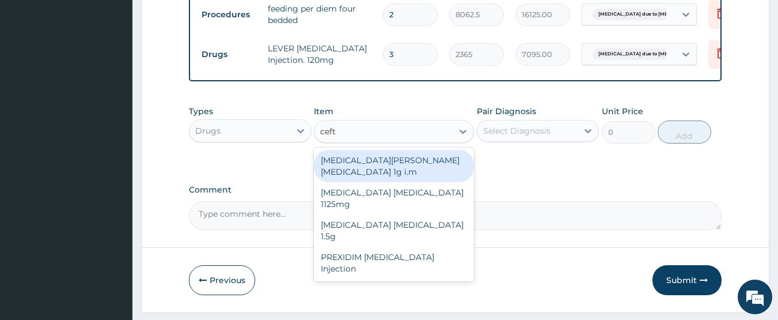
type input "ceftr"
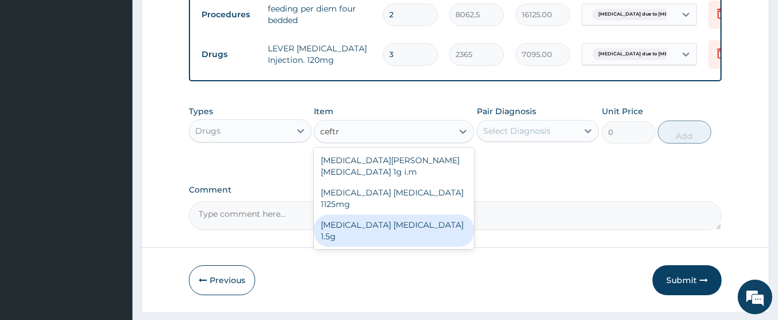
click at [381, 214] on div "Ceftriaxone sulbactam 1.5g" at bounding box center [394, 230] width 160 height 32
type input "1419"
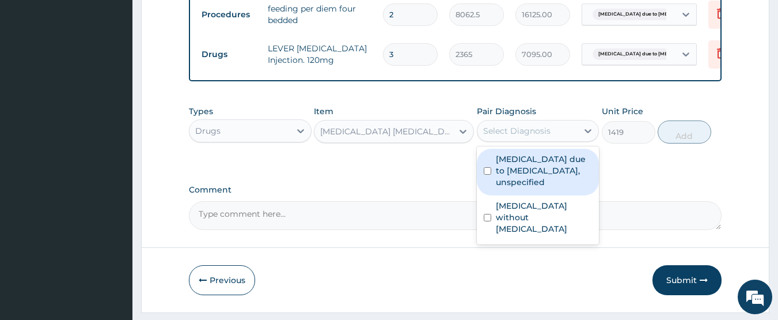
click at [534, 135] on div "Select Diagnosis" at bounding box center [516, 131] width 67 height 12
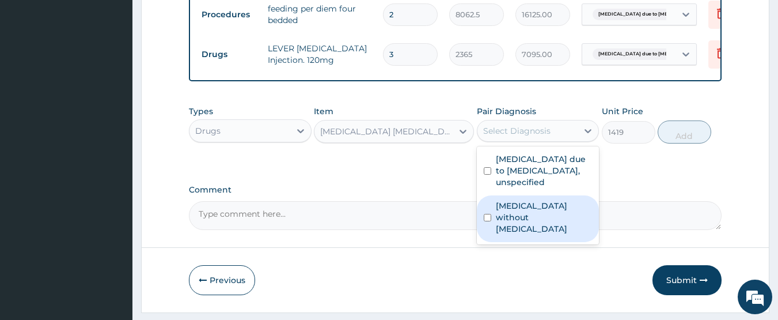
click at [514, 218] on label "Sepsis without septic shock" at bounding box center [544, 217] width 97 height 35
checkbox input "true"
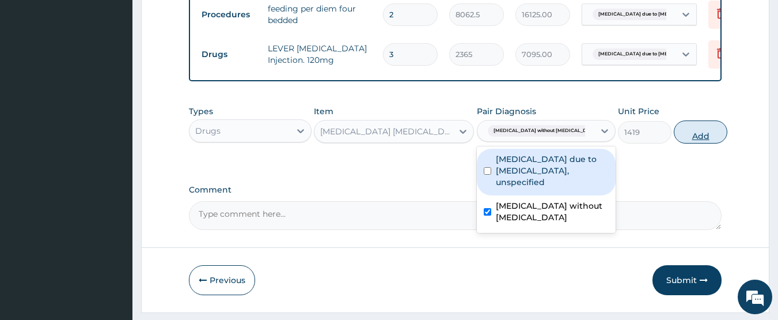
click at [697, 138] on button "Add" at bounding box center [701, 131] width 54 height 23
type input "0"
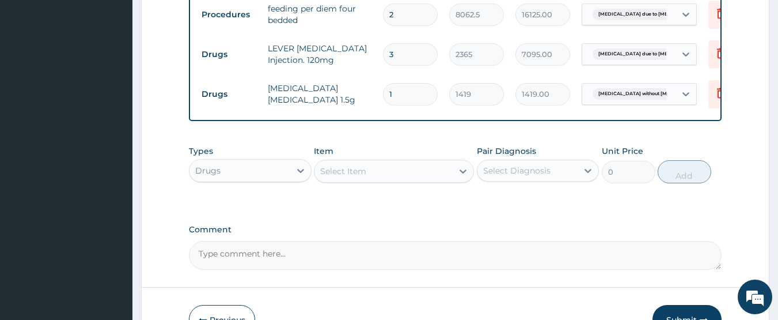
type input "0.00"
type input "2"
type input "2838.00"
type input "2"
click at [416, 176] on div "Select Item" at bounding box center [384, 171] width 138 height 18
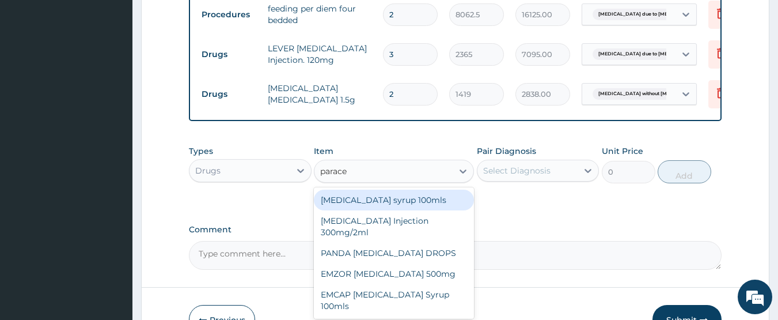
type input "paracet"
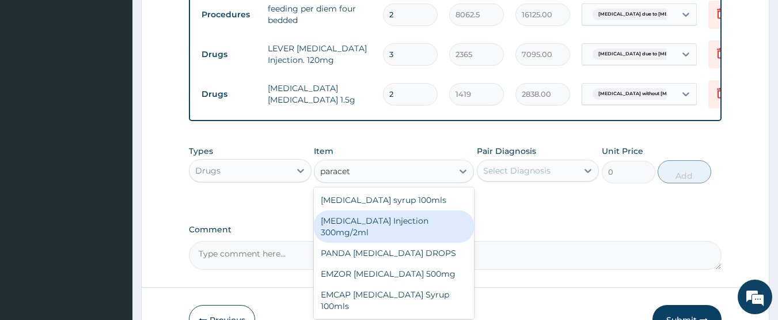
click at [399, 239] on div "PARACETAMOL Injection 300mg/2ml" at bounding box center [394, 226] width 160 height 32
type input "260.15"
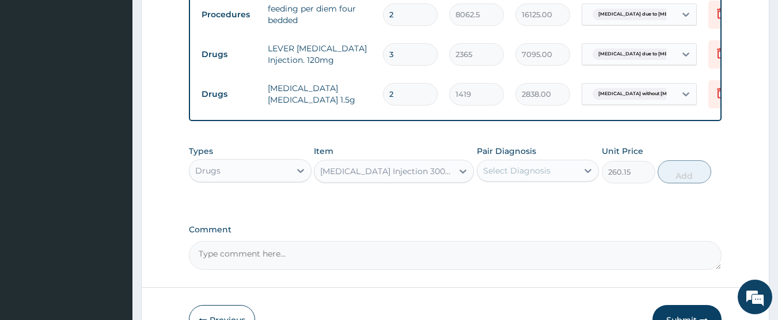
click at [509, 176] on div "Select Diagnosis" at bounding box center [516, 171] width 67 height 12
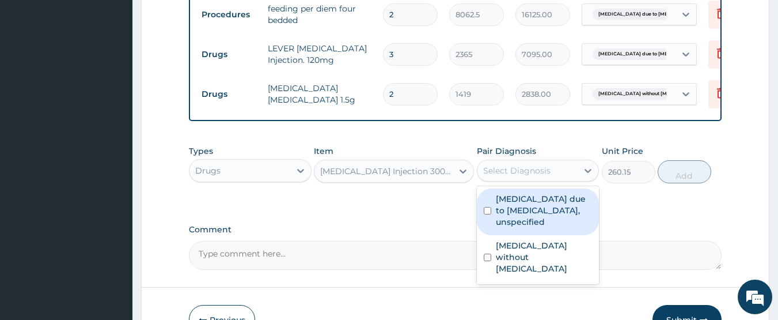
click at [509, 215] on label "Malaria due to Plasmodium falciparum, unspecified" at bounding box center [544, 210] width 97 height 35
checkbox input "true"
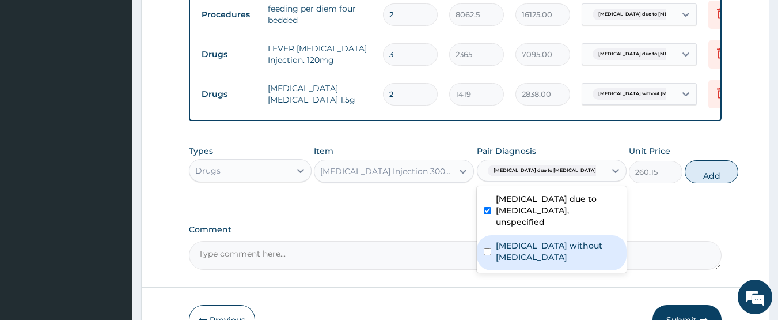
drag, startPoint x: 519, startPoint y: 251, endPoint x: 650, endPoint y: 211, distance: 138.0
click at [528, 249] on label "Sepsis without septic shock" at bounding box center [558, 251] width 124 height 23
checkbox input "true"
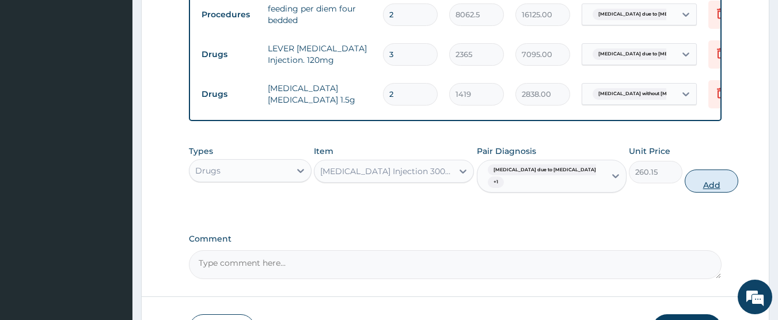
click at [685, 192] on button "Add" at bounding box center [712, 180] width 54 height 23
type input "0"
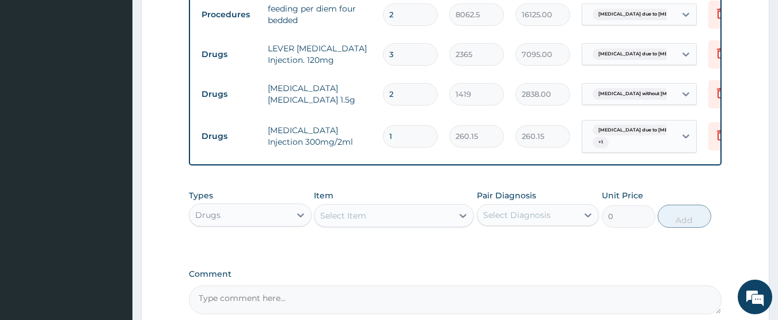
type input "12"
type input "3121.80"
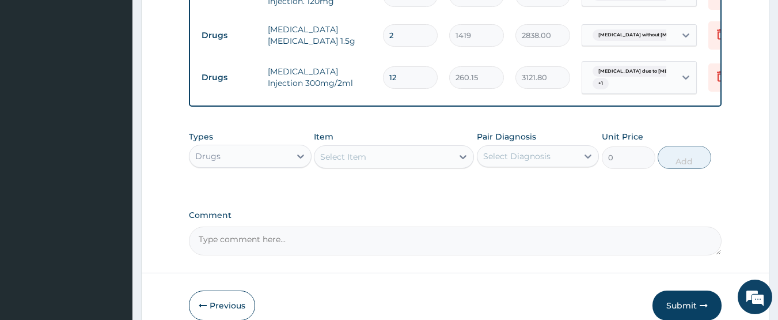
scroll to position [620, 0]
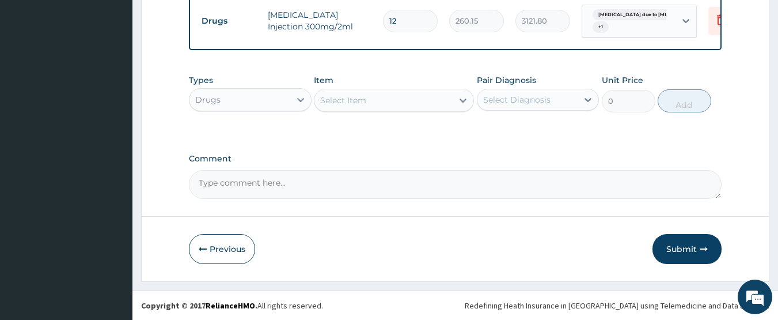
type input "12"
click at [357, 106] on div "Select Item" at bounding box center [343, 100] width 46 height 12
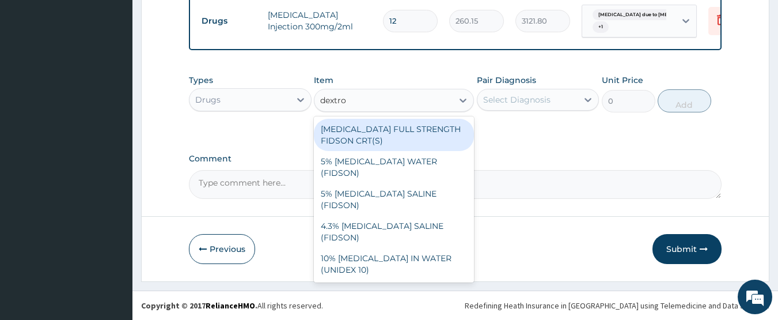
type input "dextros"
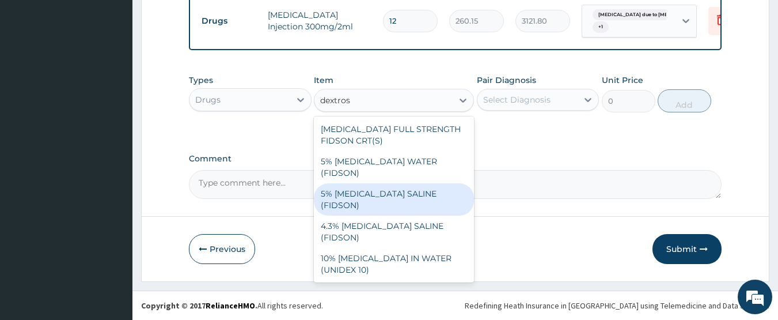
click at [366, 188] on div "5% DEXTROSE SALINE (FIDSON)" at bounding box center [394, 199] width 160 height 32
type input "1773.75"
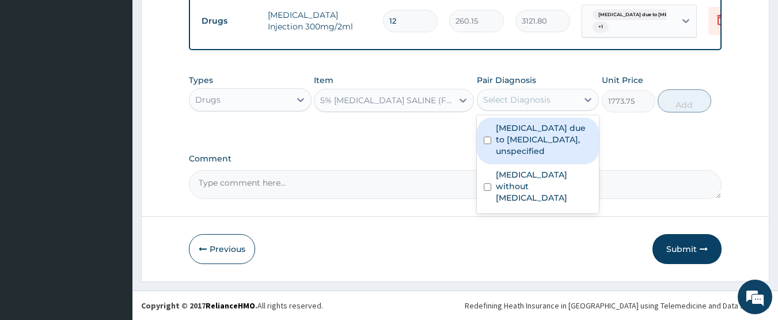
click at [517, 105] on div "Select Diagnosis" at bounding box center [516, 100] width 67 height 12
click at [515, 157] on label "Malaria due to Plasmodium falciparum, unspecified" at bounding box center [544, 139] width 97 height 35
checkbox input "true"
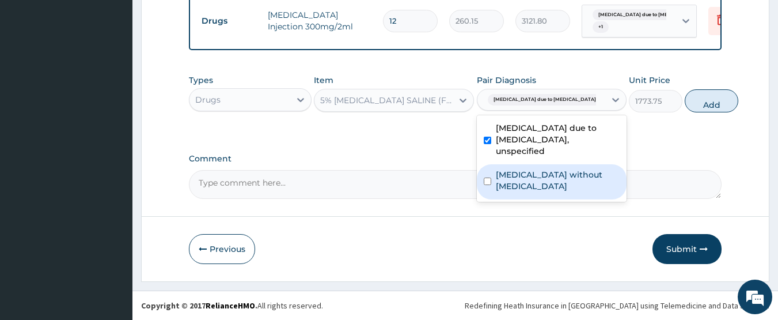
drag, startPoint x: 509, startPoint y: 190, endPoint x: 622, endPoint y: 162, distance: 115.8
click at [523, 188] on label "Sepsis without septic shock" at bounding box center [558, 180] width 124 height 23
checkbox input "true"
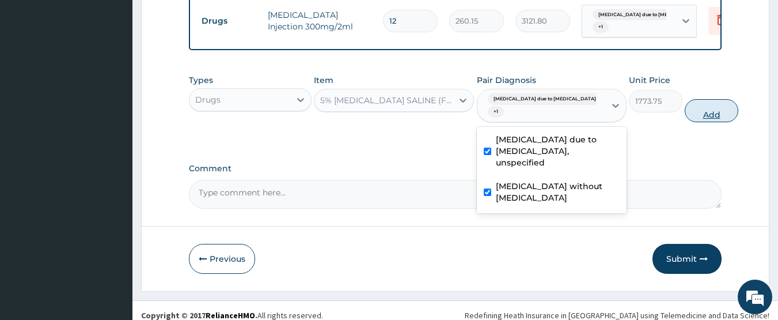
click at [685, 117] on button "Add" at bounding box center [712, 110] width 54 height 23
type input "0"
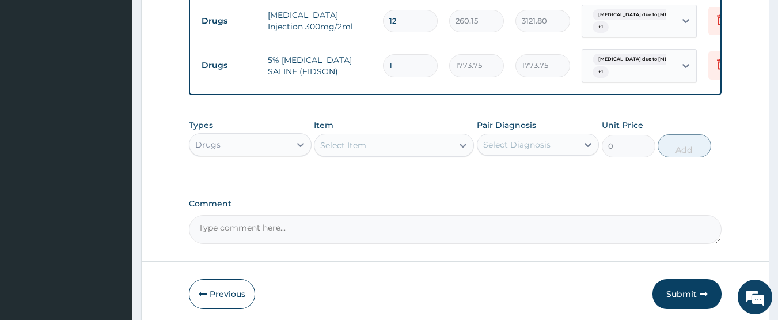
type input "0.00"
type input "4"
type input "7095.00"
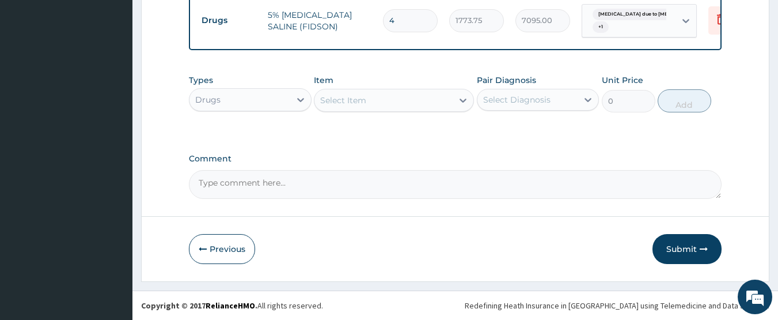
scroll to position [674, 0]
type input "4"
click at [289, 99] on div "Drugs" at bounding box center [240, 99] width 101 height 18
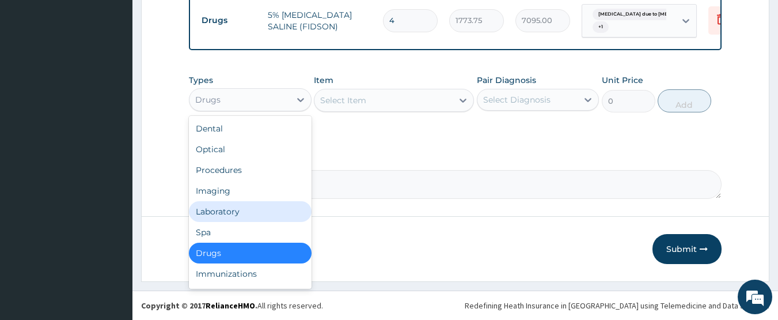
drag, startPoint x: 225, startPoint y: 216, endPoint x: 239, endPoint y: 211, distance: 15.1
click at [225, 216] on div "Laboratory" at bounding box center [250, 211] width 123 height 21
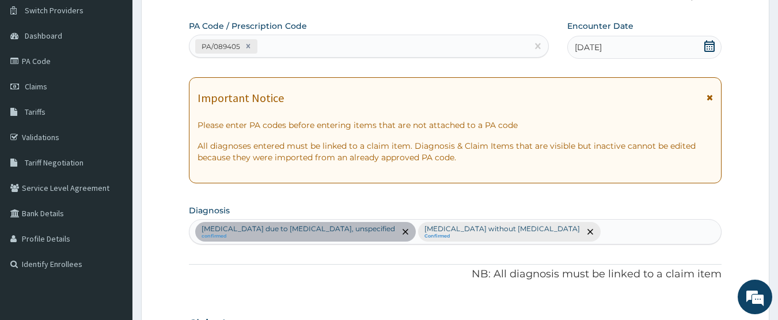
scroll to position [97, 0]
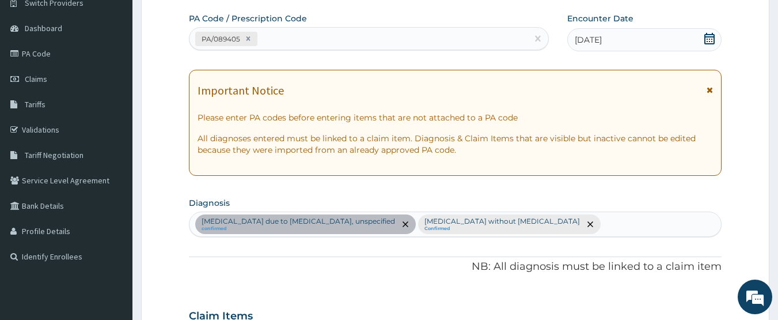
click at [536, 226] on div "Malaria due to Plasmodium falciparum, unspecified confirmed Sepsis without sept…" at bounding box center [456, 224] width 532 height 24
type input "urinary tract"
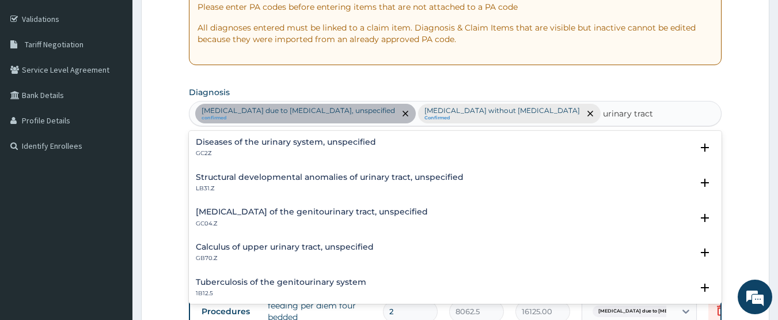
scroll to position [213, 0]
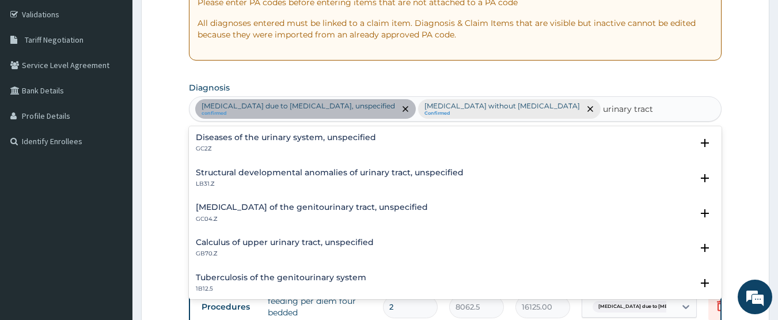
click at [254, 141] on h4 "Diseases of the urinary system, unspecified" at bounding box center [286, 137] width 180 height 9
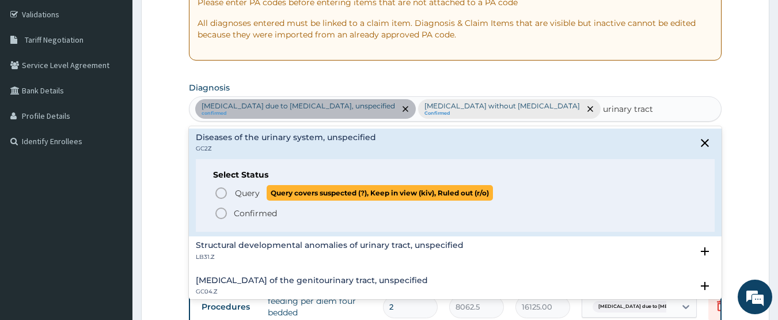
click at [221, 188] on circle "status option query" at bounding box center [221, 193] width 10 height 10
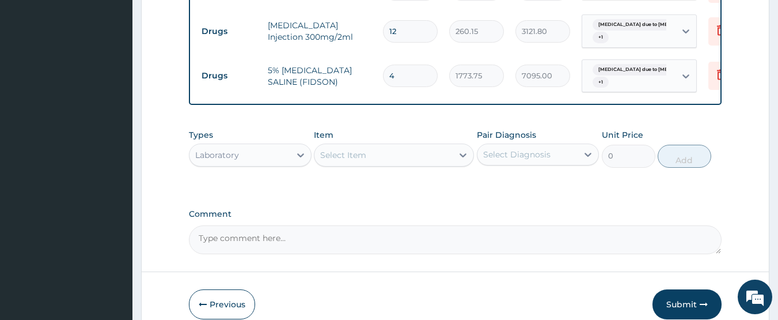
scroll to position [674, 0]
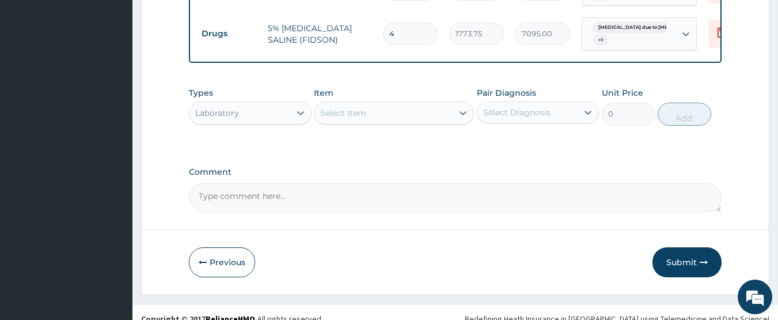
click at [372, 105] on div "Select Item" at bounding box center [384, 113] width 138 height 18
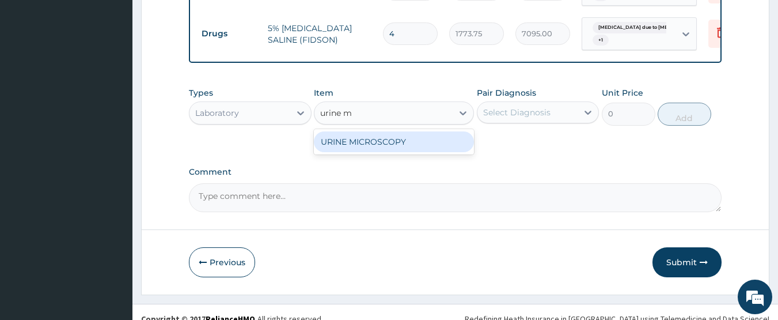
type input "urine"
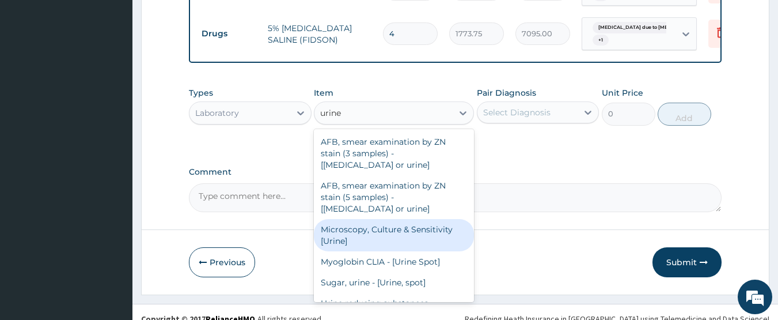
click at [359, 219] on div "Microscopy, Culture & Sensitivity [Urine]" at bounding box center [394, 235] width 160 height 32
type input "4837.5"
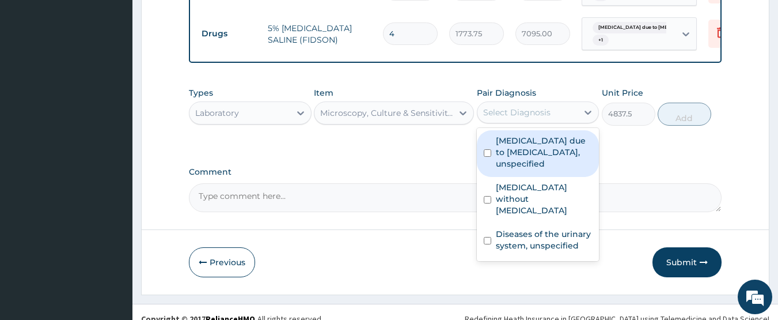
click at [502, 107] on div "Select Diagnosis" at bounding box center [516, 113] width 67 height 12
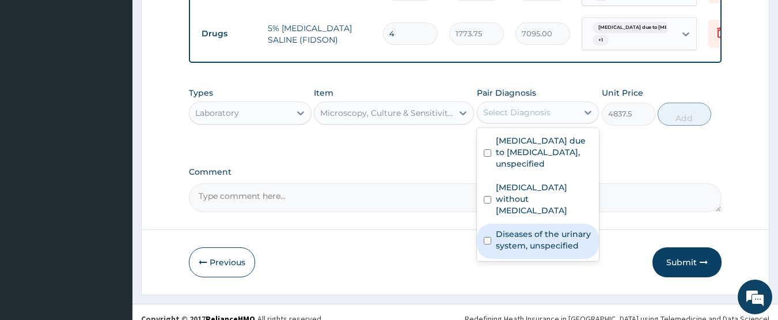
drag, startPoint x: 515, startPoint y: 203, endPoint x: 636, endPoint y: 149, distance: 133.1
click at [516, 224] on div "Diseases of the urinary system, unspecified" at bounding box center [538, 241] width 123 height 35
checkbox input "true"
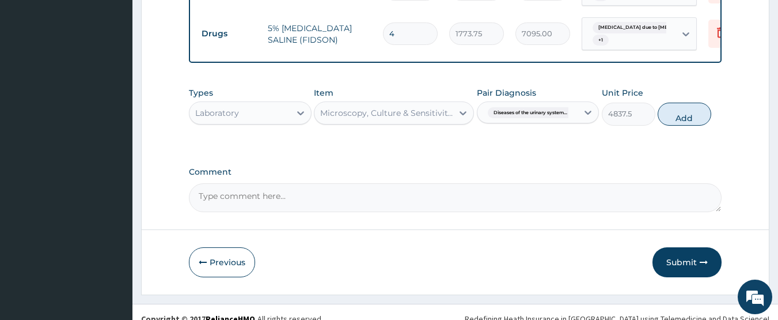
click at [648, 109] on div "Types Laboratory Item Microscopy, Culture & Sensitivity [Urine] Pair Diagnosis …" at bounding box center [456, 106] width 534 height 50
click at [674, 104] on button "Add" at bounding box center [685, 114] width 54 height 23
type input "0"
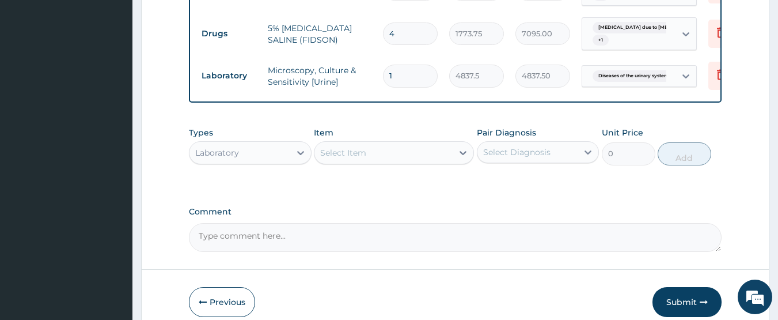
click at [392, 143] on div "Select Item" at bounding box center [384, 152] width 138 height 18
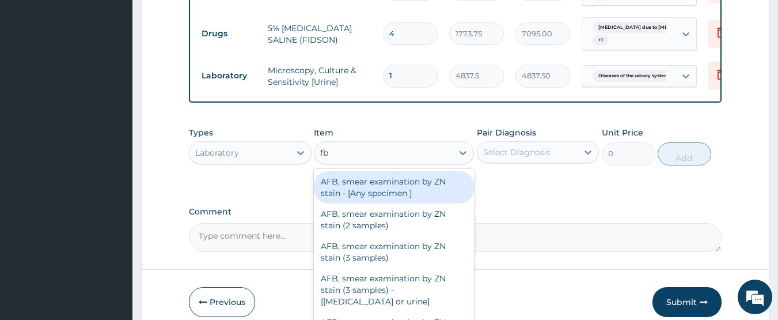
type input "fbc"
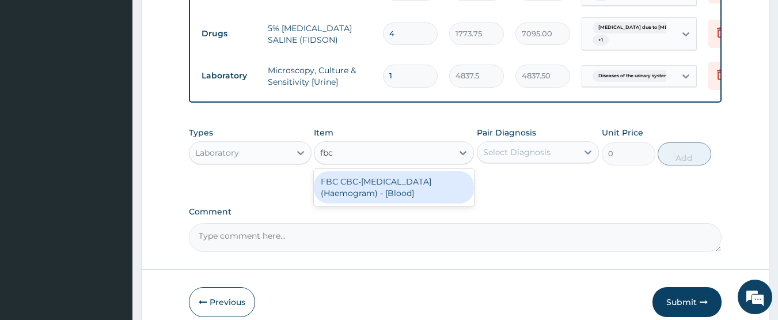
drag, startPoint x: 384, startPoint y: 173, endPoint x: 472, endPoint y: 156, distance: 89.7
click at [385, 172] on div "FBC CBC-Complete Blood Count (Haemogram) - [Blood]" at bounding box center [394, 187] width 160 height 32
type input "4300"
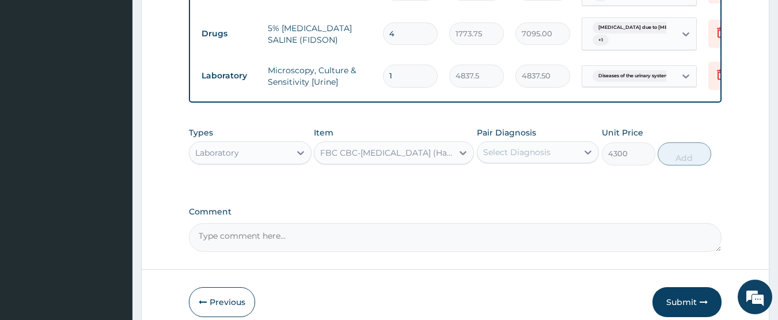
click at [497, 146] on div "Select Diagnosis" at bounding box center [516, 152] width 67 height 12
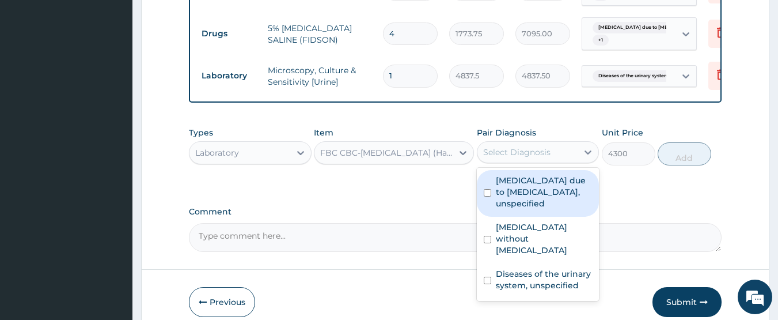
click at [515, 179] on label "Malaria due to Plasmodium falciparum, unspecified" at bounding box center [544, 192] width 97 height 35
checkbox input "true"
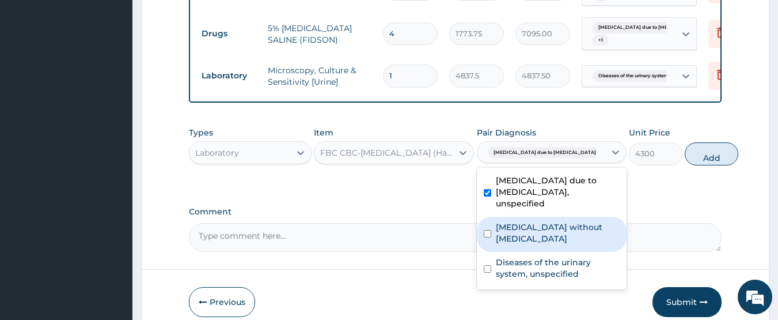
drag, startPoint x: 509, startPoint y: 225, endPoint x: 517, endPoint y: 225, distance: 8.7
click at [510, 225] on label "Sepsis without septic shock" at bounding box center [558, 232] width 124 height 23
checkbox input "true"
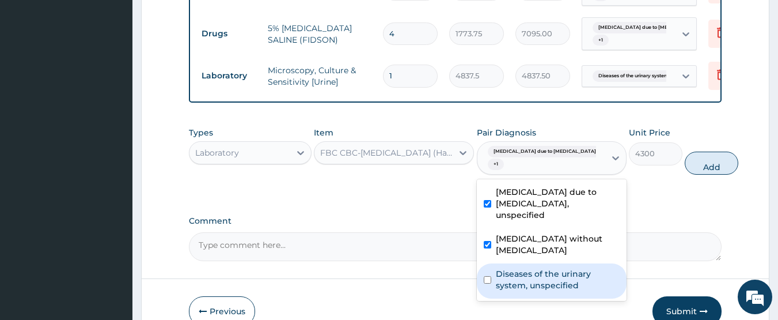
drag, startPoint x: 552, startPoint y: 263, endPoint x: 639, endPoint y: 201, distance: 107.0
click at [554, 268] on label "Diseases of the urinary system, unspecified" at bounding box center [558, 279] width 124 height 23
checkbox input "true"
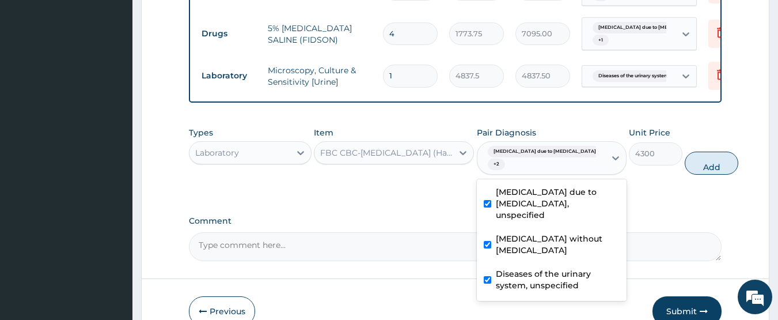
drag, startPoint x: 683, startPoint y: 149, endPoint x: 485, endPoint y: 177, distance: 200.2
click at [685, 153] on button "Add" at bounding box center [712, 163] width 54 height 23
type input "0"
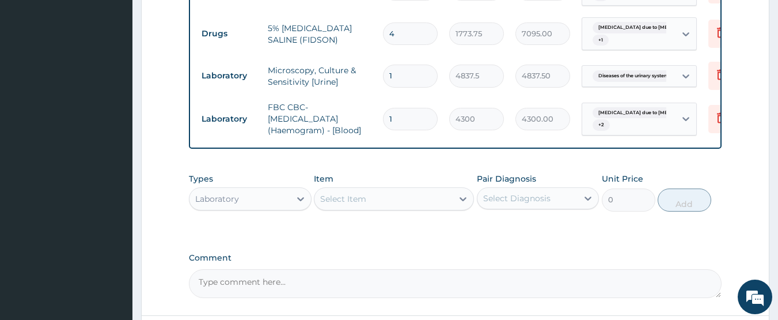
click at [364, 193] on div "Select Item" at bounding box center [343, 199] width 46 height 12
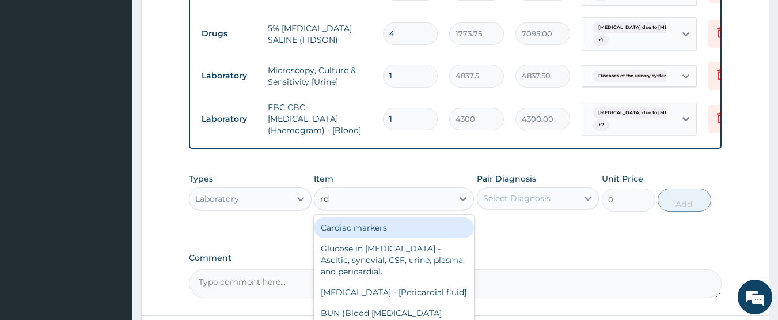
type input "rdt"
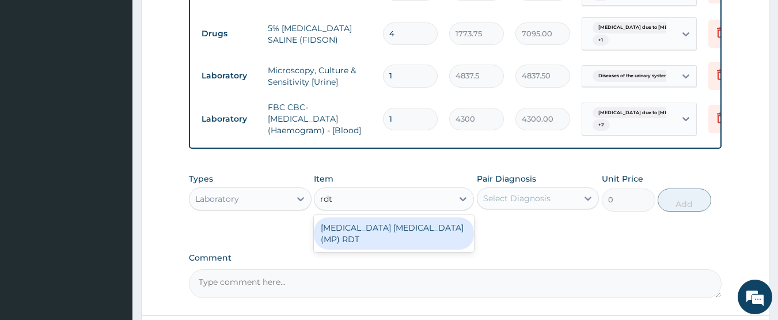
drag, startPoint x: 357, startPoint y: 215, endPoint x: 428, endPoint y: 207, distance: 70.8
click at [357, 217] on div "MALARIA PARASITE (MP) RDT" at bounding box center [394, 233] width 160 height 32
type input "1612.5"
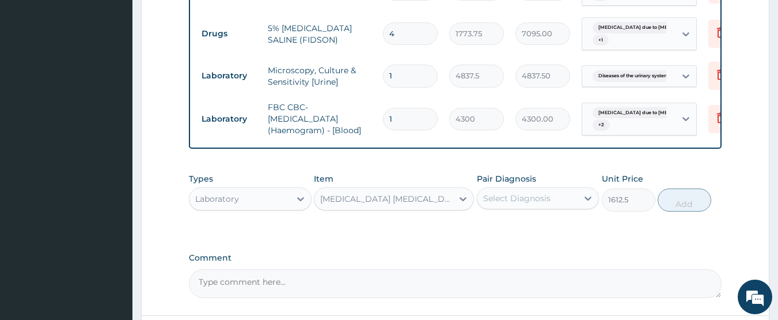
click at [505, 192] on div "Select Diagnosis" at bounding box center [516, 198] width 67 height 12
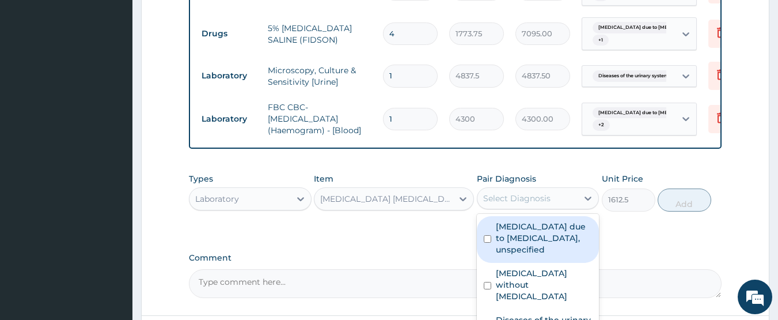
drag, startPoint x: 510, startPoint y: 219, endPoint x: 651, endPoint y: 215, distance: 141.2
click at [513, 221] on label "Malaria due to Plasmodium falciparum, unspecified" at bounding box center [544, 238] width 97 height 35
checkbox input "true"
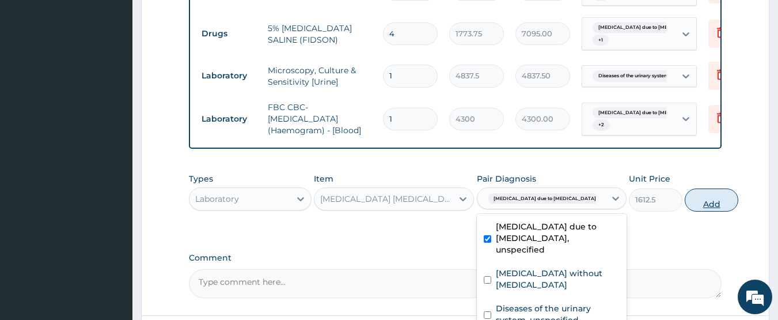
click at [685, 188] on button "Add" at bounding box center [712, 199] width 54 height 23
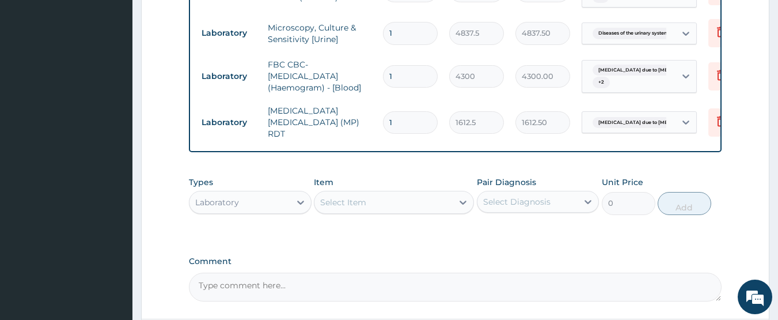
scroll to position [731, 0]
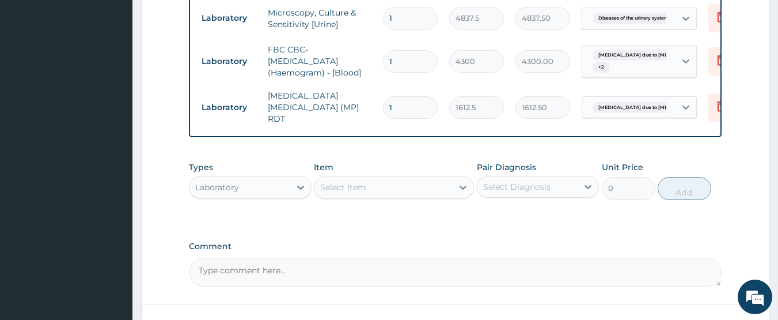
click at [427, 178] on div "Select Item" at bounding box center [384, 187] width 138 height 18
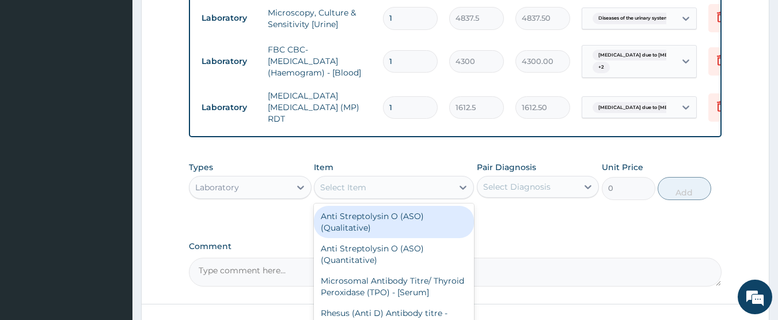
drag, startPoint x: 262, startPoint y: 169, endPoint x: 353, endPoint y: 168, distance: 91.6
click at [262, 178] on div "Laboratory" at bounding box center [240, 187] width 101 height 18
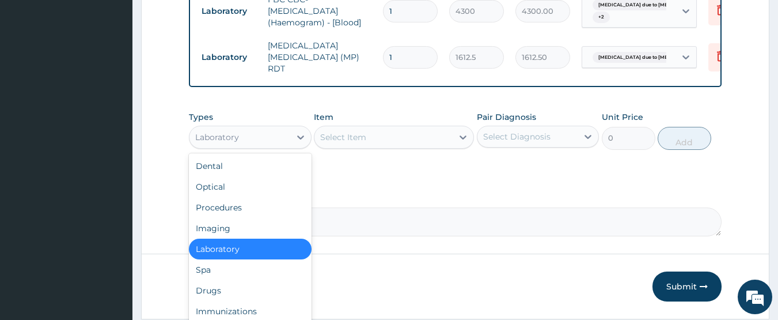
scroll to position [789, 0]
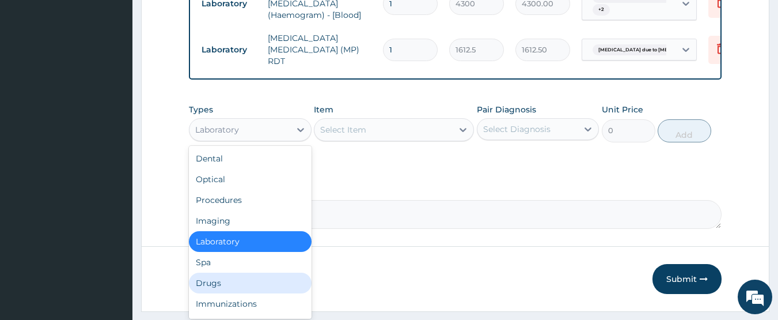
click at [227, 273] on div "Drugs" at bounding box center [250, 283] width 123 height 21
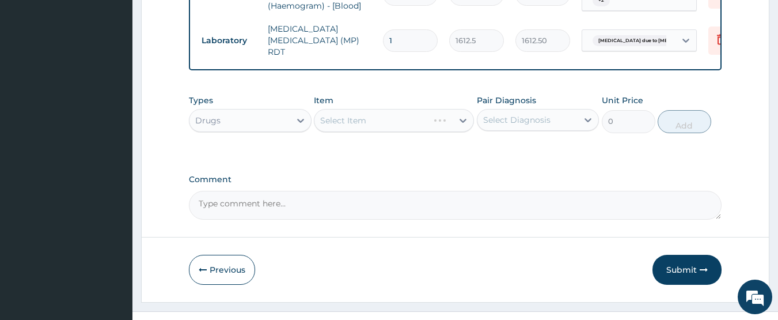
scroll to position [799, 0]
click at [370, 110] on div "Select Item" at bounding box center [384, 119] width 138 height 18
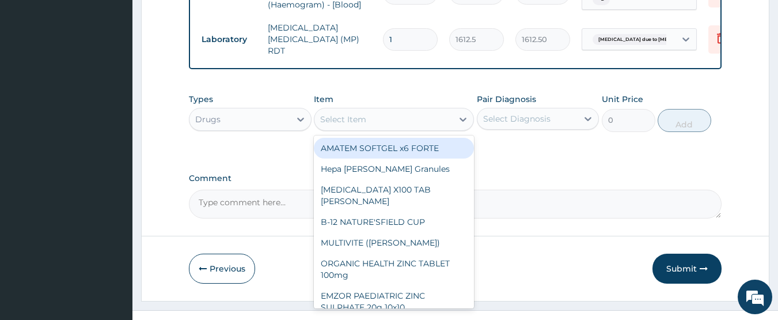
click at [370, 138] on div "AMATEM SOFTGEL x6 FORTE" at bounding box center [394, 148] width 160 height 21
type input "473"
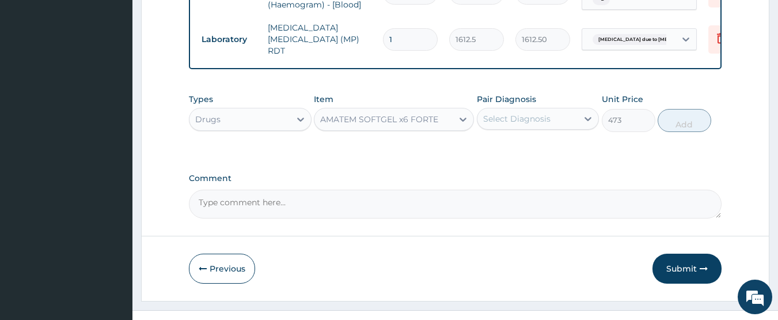
drag, startPoint x: 495, startPoint y: 101, endPoint x: 494, endPoint y: 110, distance: 8.8
click at [496, 113] on div "Select Diagnosis" at bounding box center [516, 119] width 67 height 12
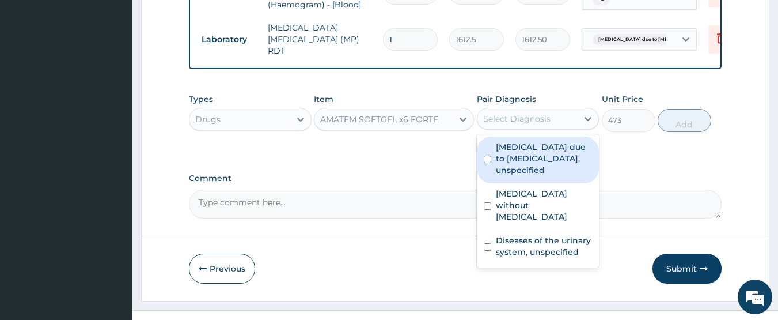
click at [494, 144] on div "Malaria due to Plasmodium falciparum, unspecified" at bounding box center [538, 160] width 123 height 47
checkbox input "true"
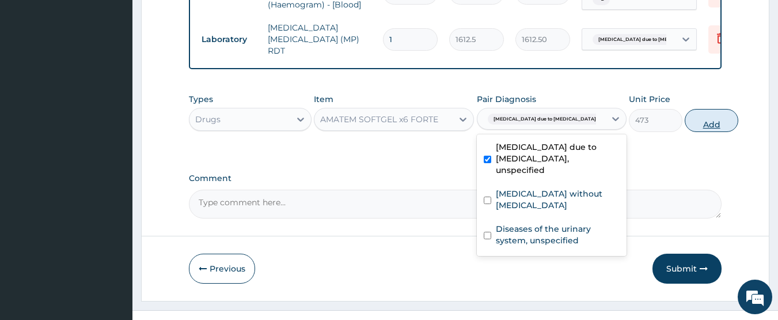
click at [686, 109] on button "Add" at bounding box center [712, 120] width 54 height 23
type input "0"
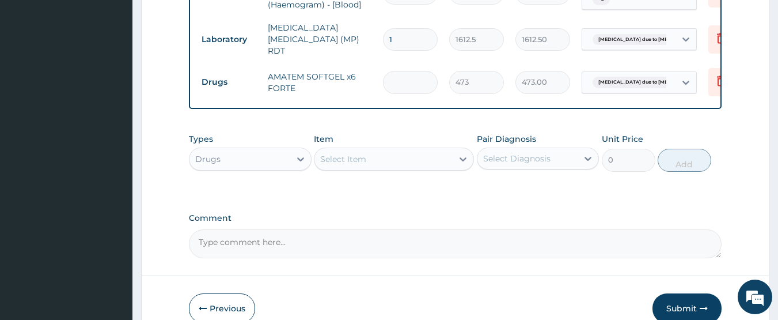
type input "0.00"
type input "6"
type input "2838.00"
type input "6"
click at [334, 150] on div "Select Item" at bounding box center [384, 159] width 138 height 18
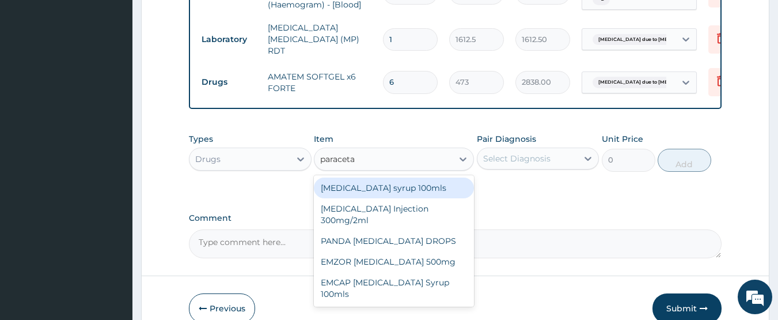
type input "paracetam"
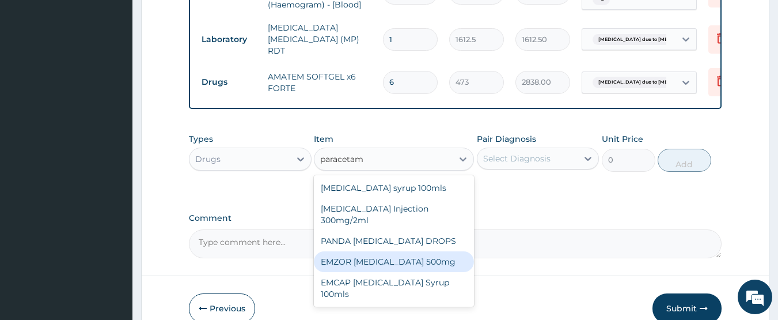
drag, startPoint x: 398, startPoint y: 234, endPoint x: 459, endPoint y: 188, distance: 77.0
click at [404, 251] on div "EMZOR PARACETAMOL 500mg" at bounding box center [394, 261] width 160 height 21
type input "23.65"
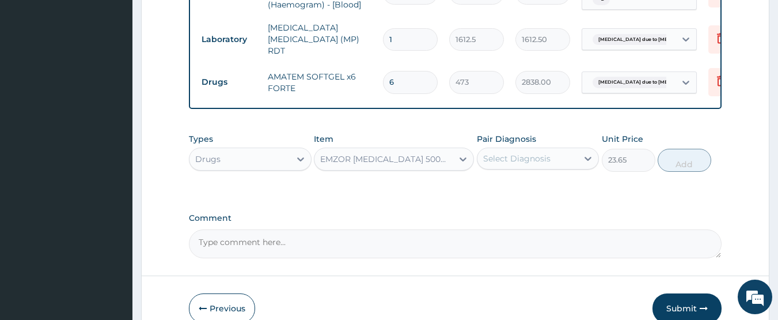
click at [505, 153] on div "Select Diagnosis" at bounding box center [516, 159] width 67 height 12
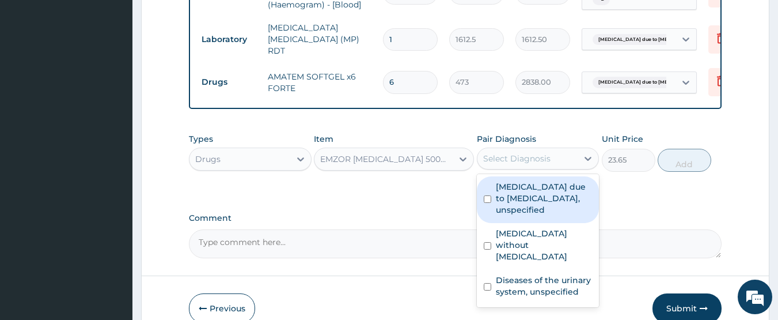
drag, startPoint x: 523, startPoint y: 175, endPoint x: 525, endPoint y: 190, distance: 15.7
click at [523, 181] on label "Malaria due to Plasmodium falciparum, unspecified" at bounding box center [544, 198] width 97 height 35
checkbox input "true"
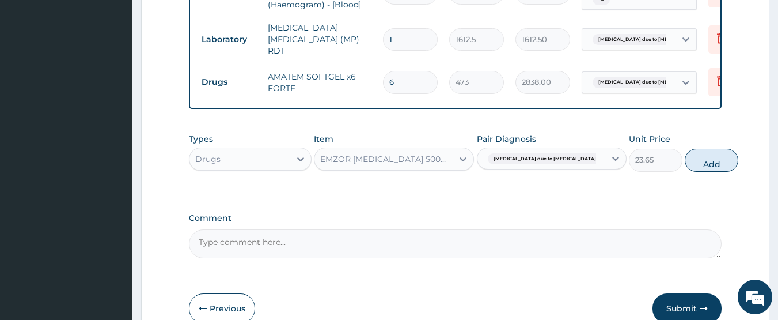
click at [685, 149] on button "Add" at bounding box center [712, 160] width 54 height 23
type input "0"
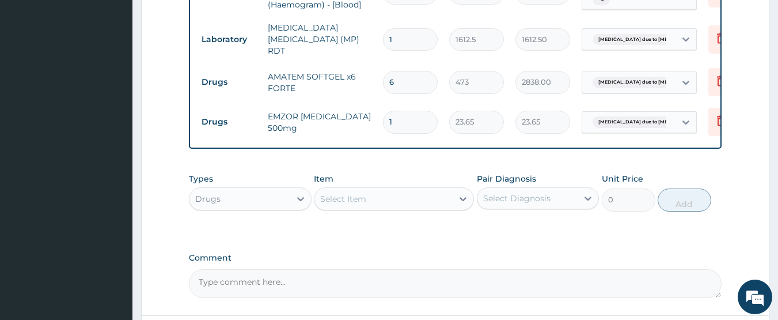
type input "18"
type input "425.70"
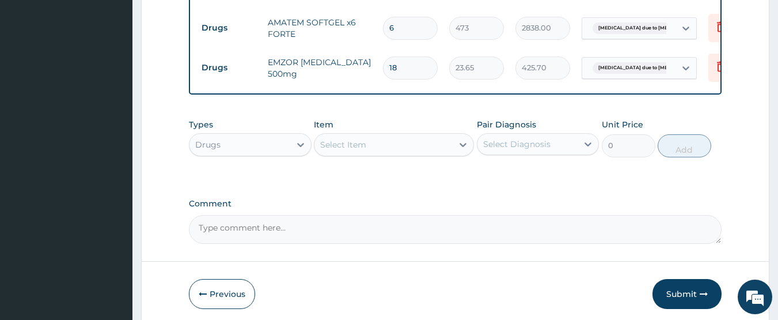
scroll to position [879, 0]
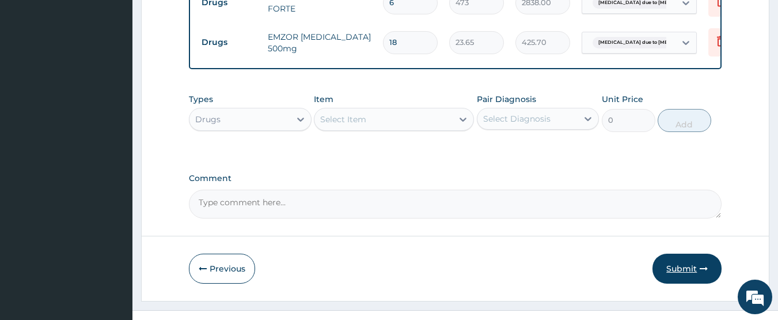
type input "18"
drag, startPoint x: 678, startPoint y: 253, endPoint x: 309, endPoint y: 23, distance: 434.5
click at [673, 254] on button "Submit" at bounding box center [687, 269] width 69 height 30
